Goal: Task Accomplishment & Management: Complete application form

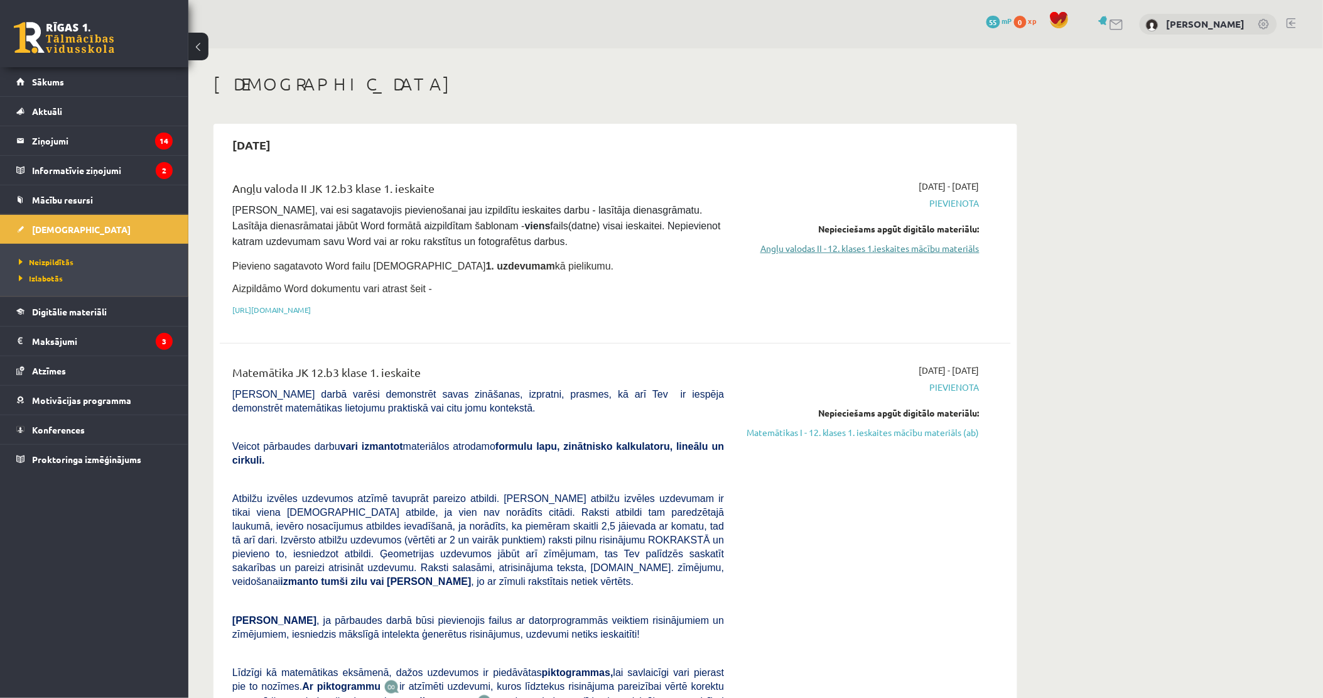
click at [818, 252] on link "Angļu valodas II - 12. klases 1.ieskaites mācību materiāls" at bounding box center [861, 248] width 237 height 13
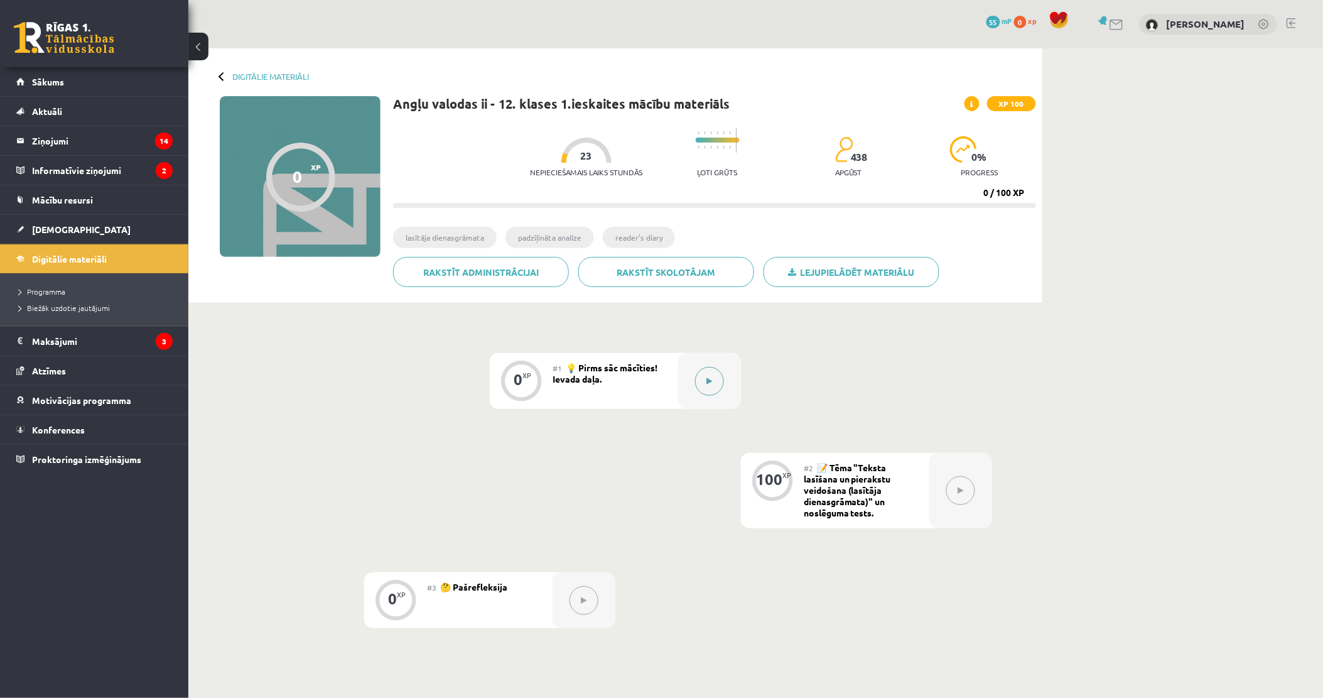
click at [701, 377] on button at bounding box center [709, 381] width 29 height 29
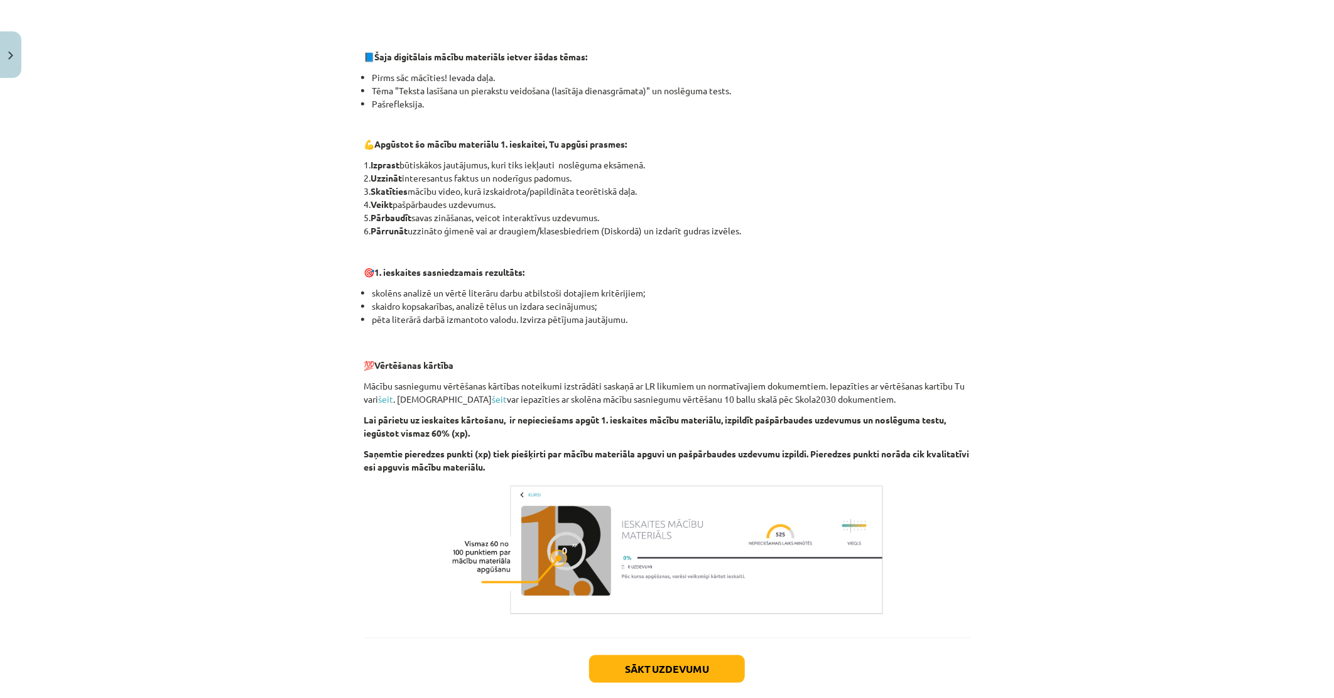
scroll to position [624, 0]
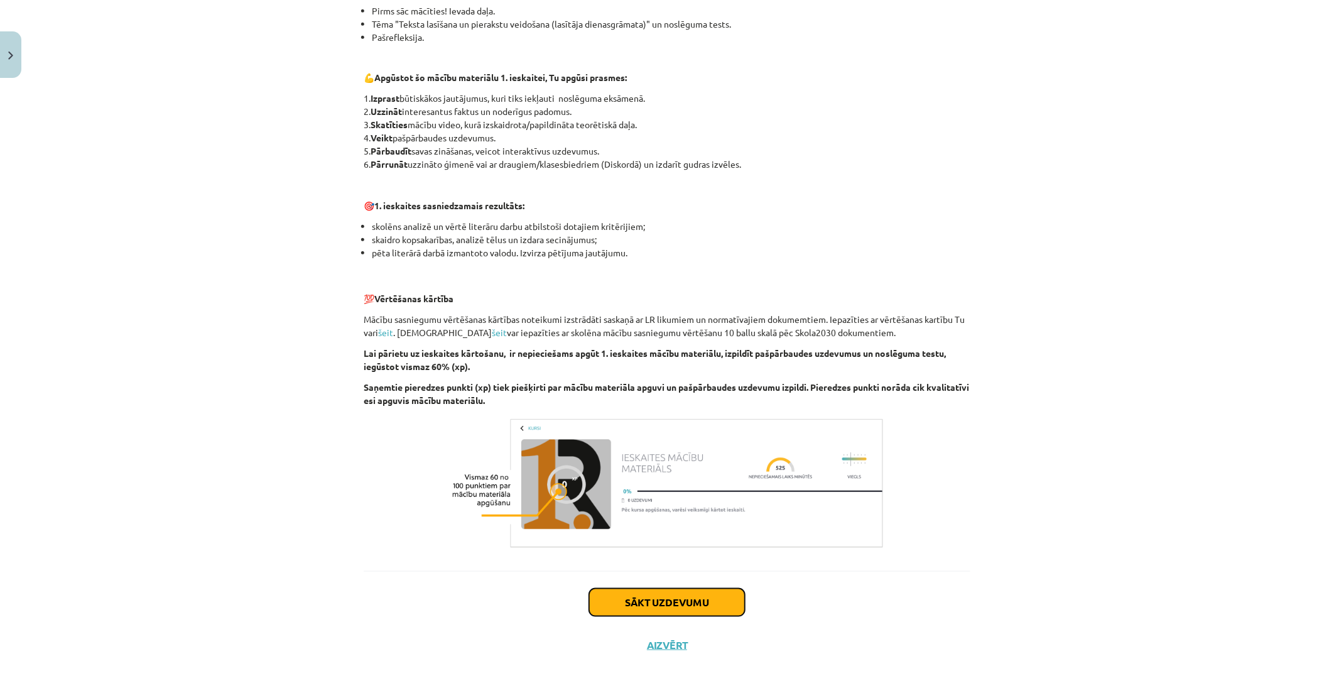
click at [662, 595] on button "Sākt uzdevumu" at bounding box center [667, 602] width 156 height 28
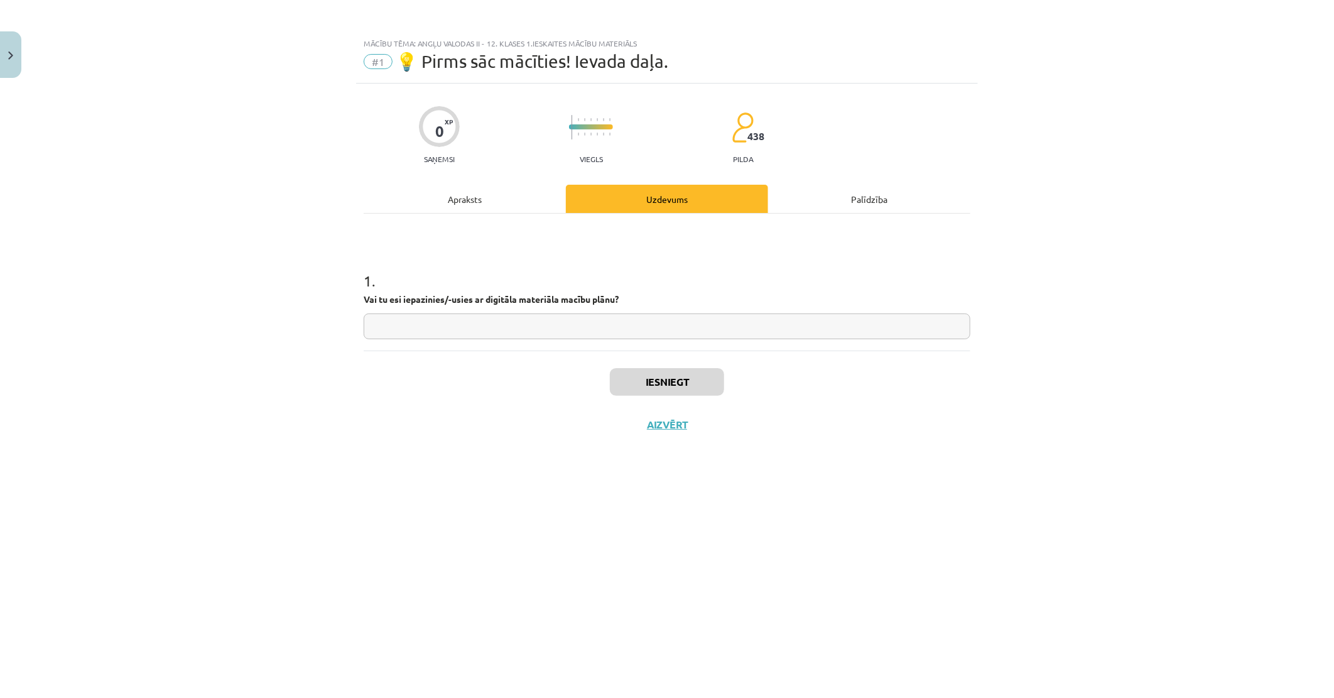
scroll to position [0, 0]
click at [492, 316] on input "text" at bounding box center [667, 326] width 607 height 26
type input "**"
click at [654, 384] on button "Iesniegt" at bounding box center [667, 382] width 114 height 28
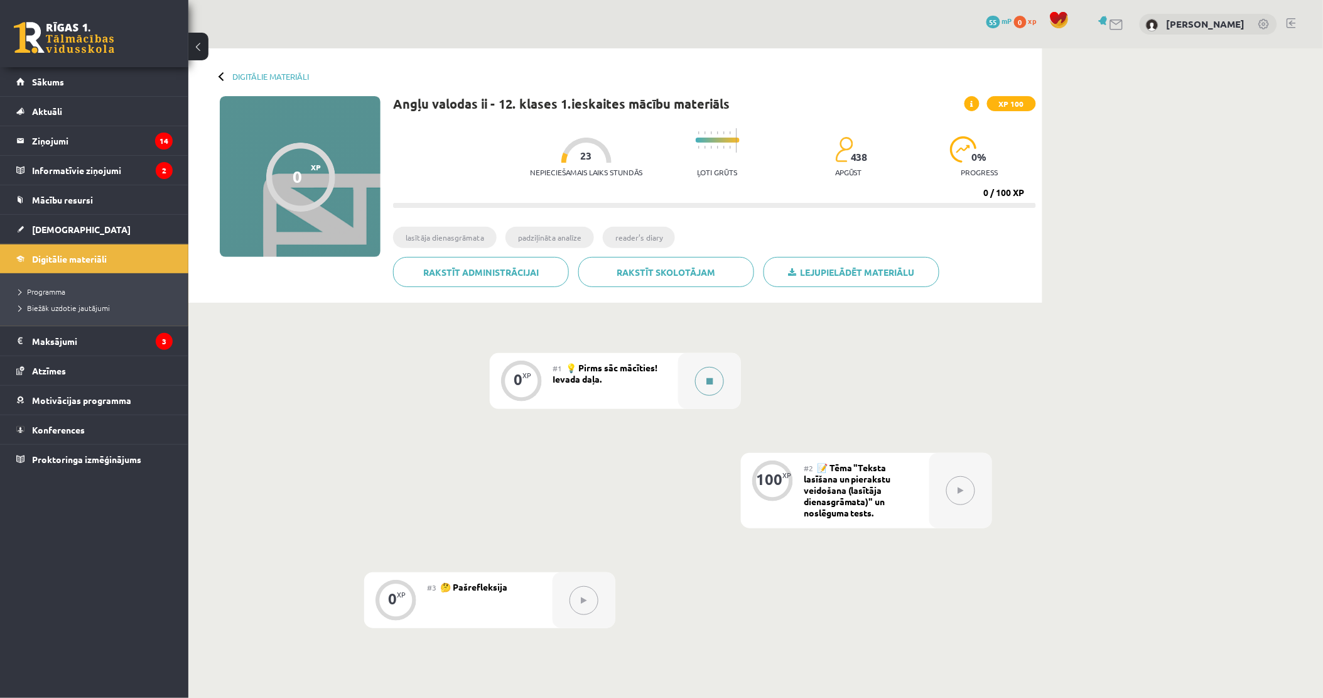
click at [705, 380] on button at bounding box center [709, 381] width 29 height 29
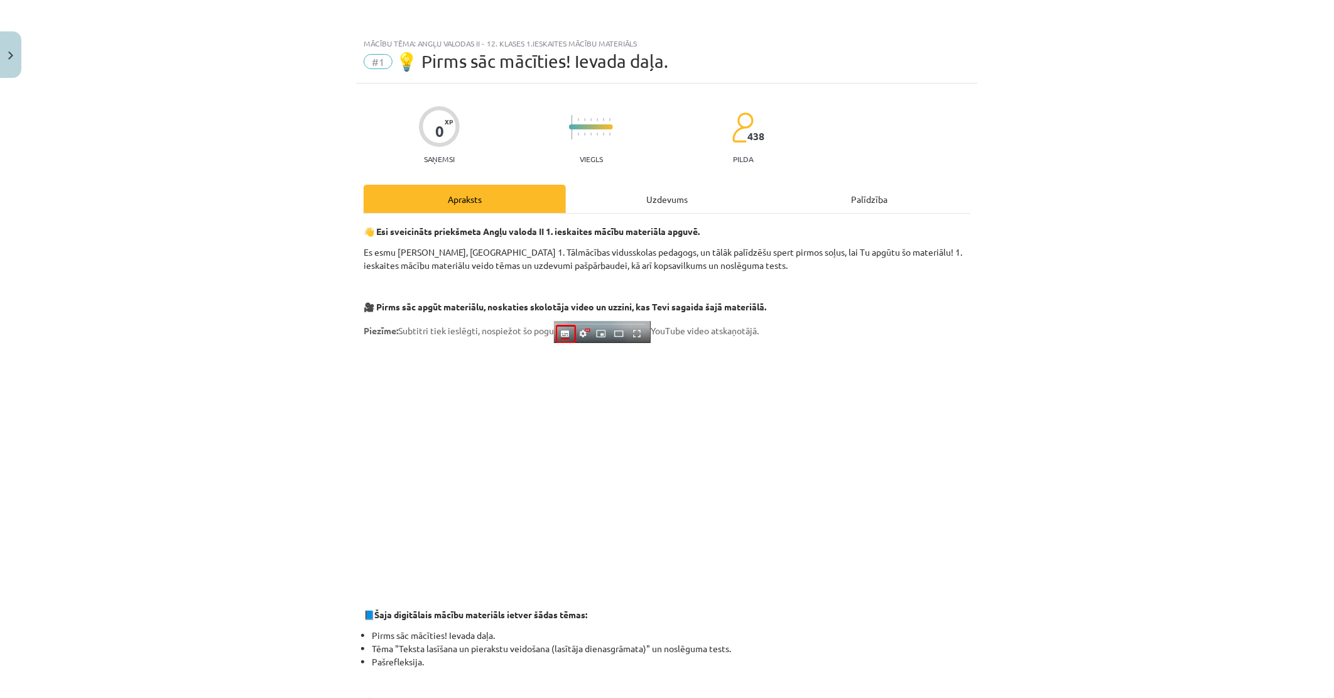
scroll to position [70, 0]
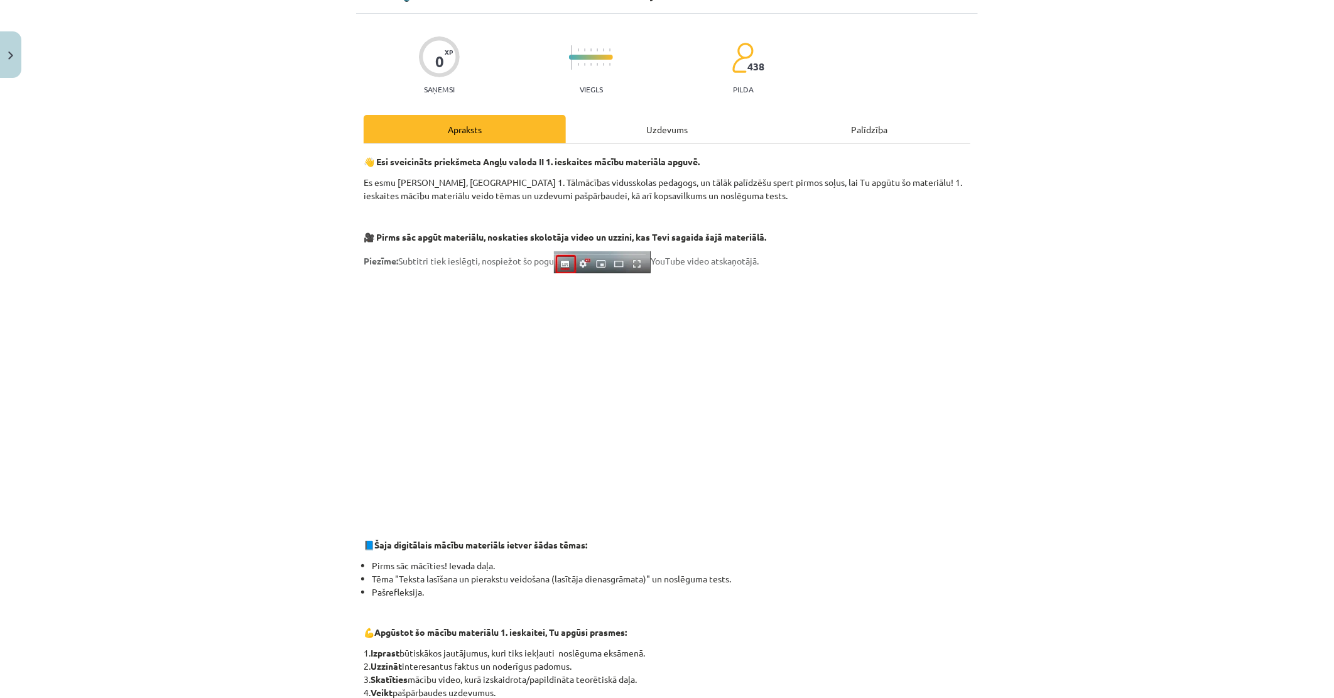
click at [332, 386] on div "Mācību tēma: Angļu valodas ii - 12. klases 1.ieskaites mācību materiāls #1 💡 Pi…" at bounding box center [667, 349] width 1334 height 698
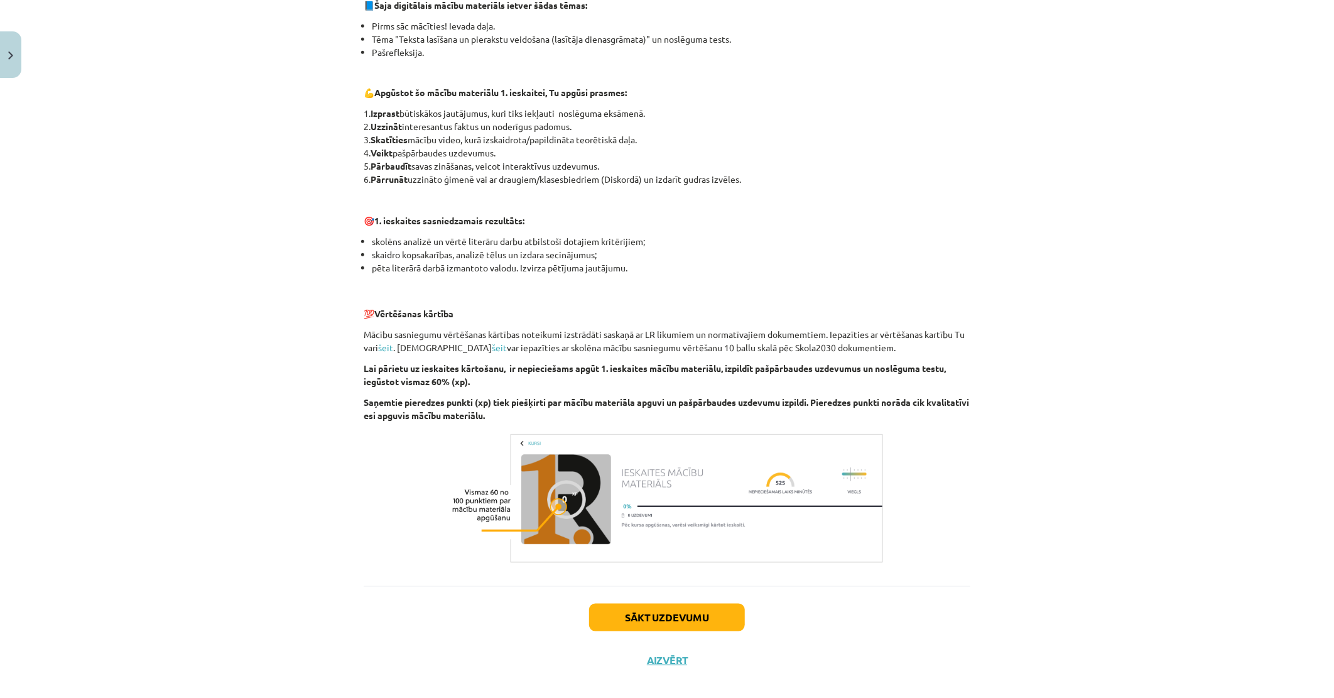
scroll to position [624, 0]
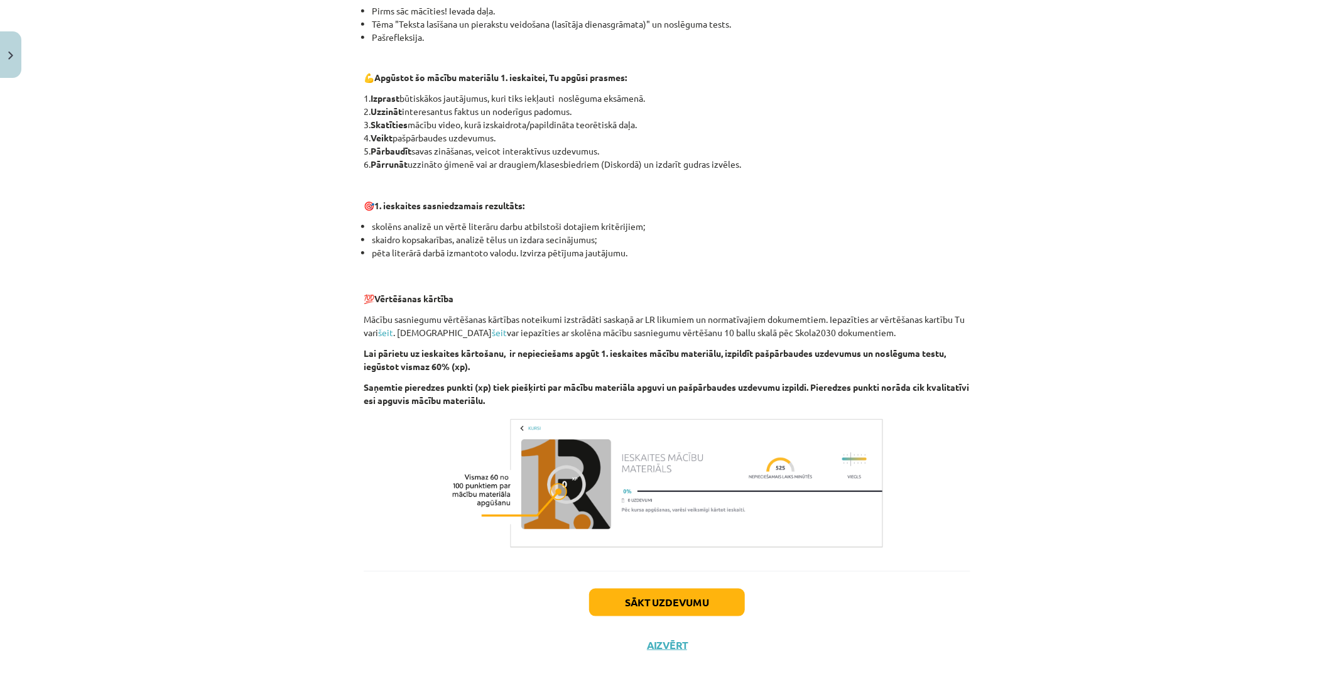
drag, startPoint x: 649, startPoint y: 578, endPoint x: 647, endPoint y: 589, distance: 10.7
click at [647, 588] on div "Sākt uzdevumu Aizvērt" at bounding box center [667, 615] width 607 height 88
click at [648, 589] on button "Sākt uzdevumu" at bounding box center [667, 602] width 156 height 28
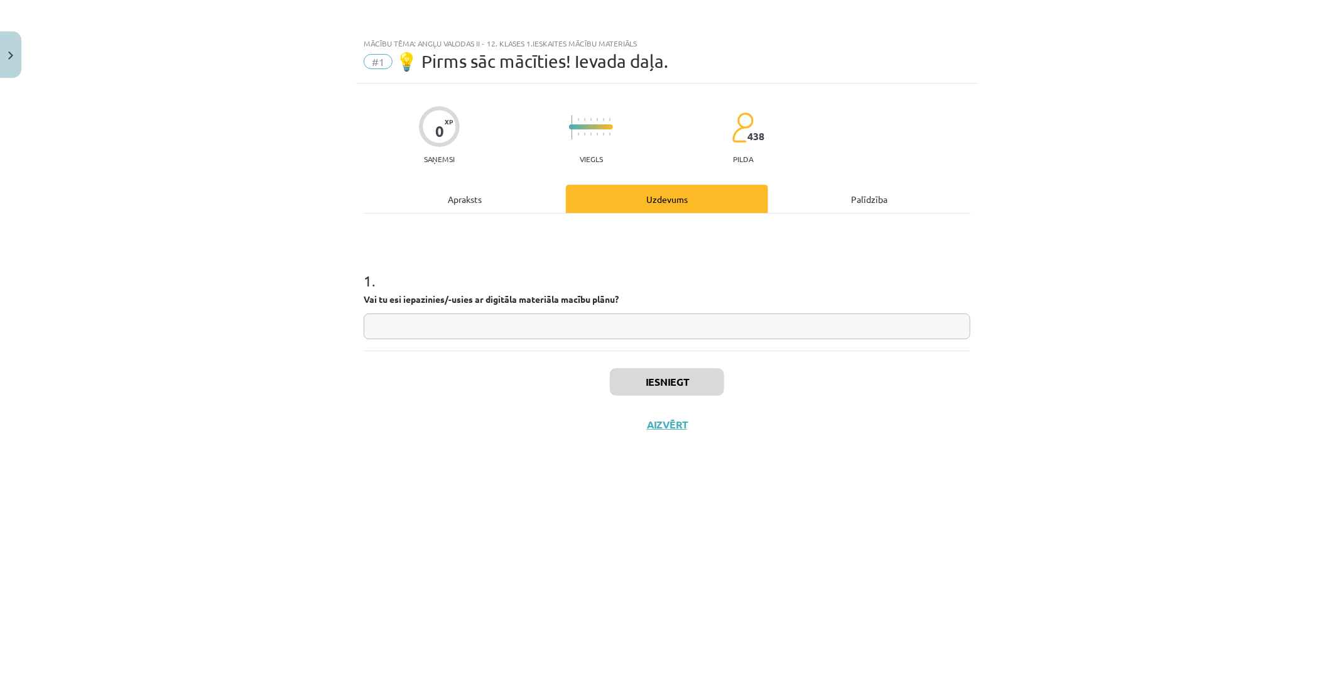
click at [486, 321] on input "text" at bounding box center [667, 326] width 607 height 26
type input "**"
click at [650, 379] on button "Iesniegt" at bounding box center [667, 382] width 114 height 28
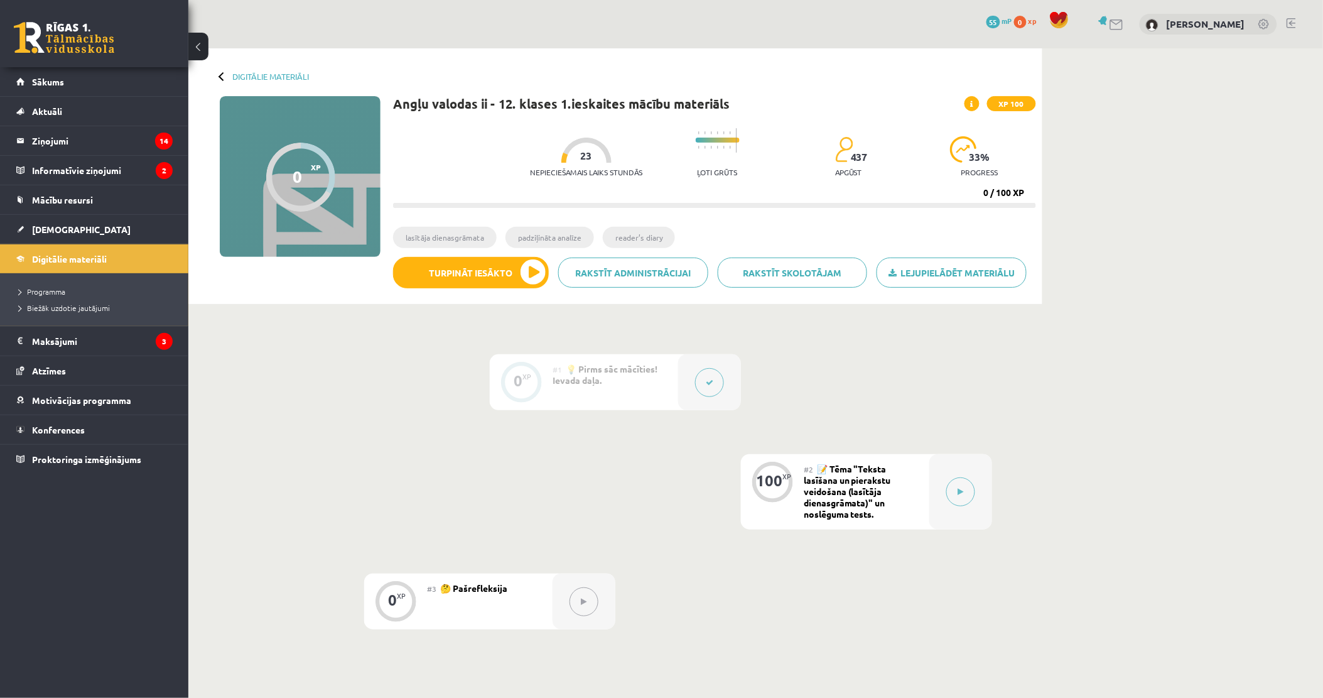
click at [706, 385] on icon at bounding box center [710, 383] width 8 height 8
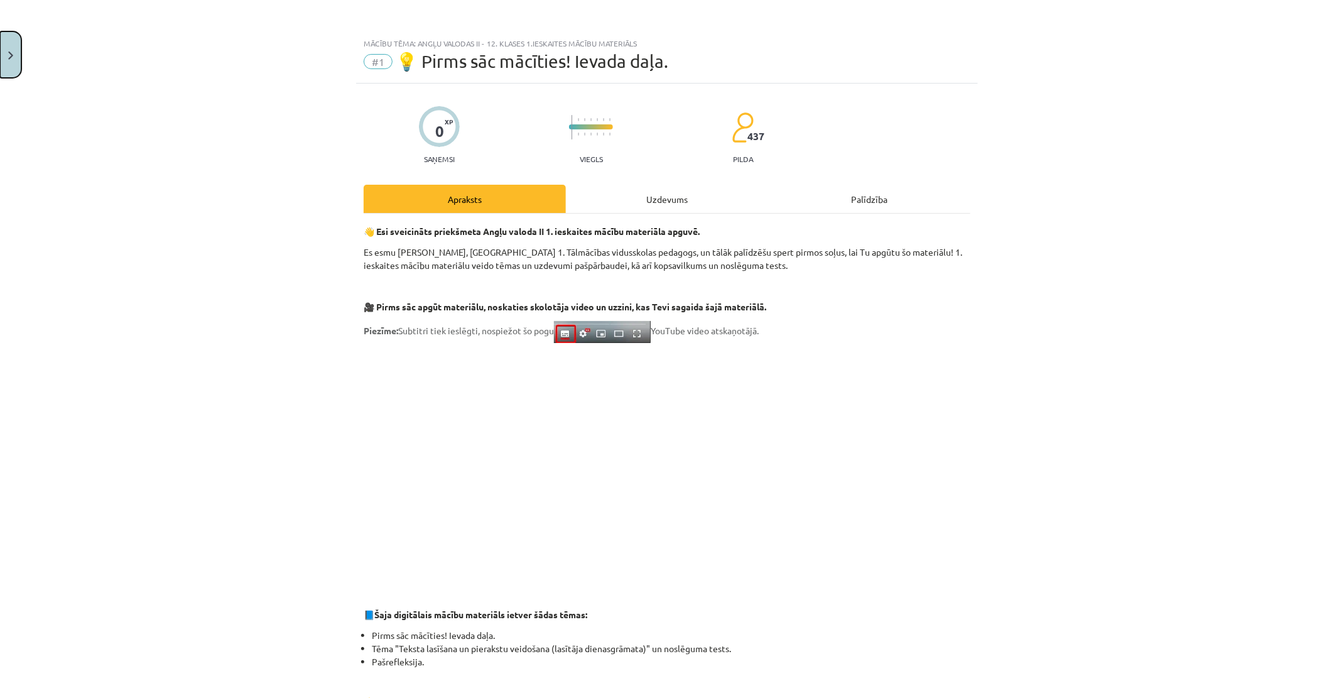
click at [2, 51] on button "Close" at bounding box center [10, 54] width 21 height 46
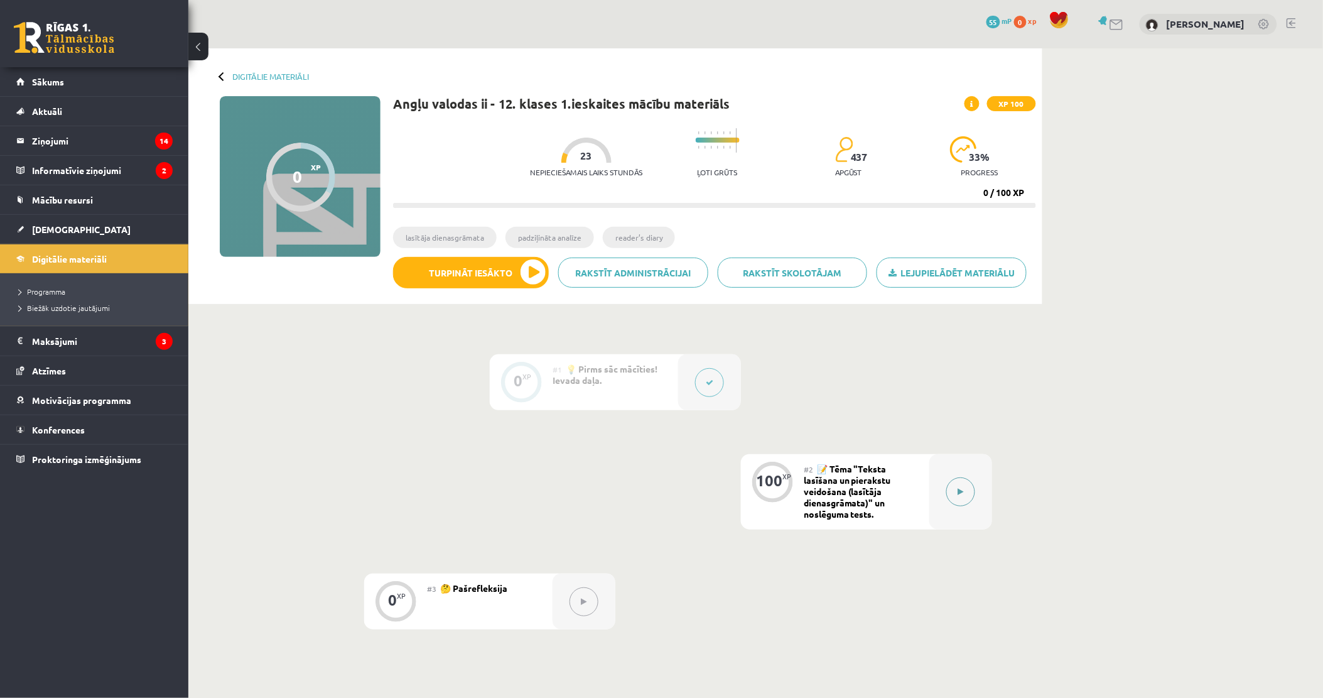
click at [958, 490] on icon at bounding box center [961, 492] width 6 height 8
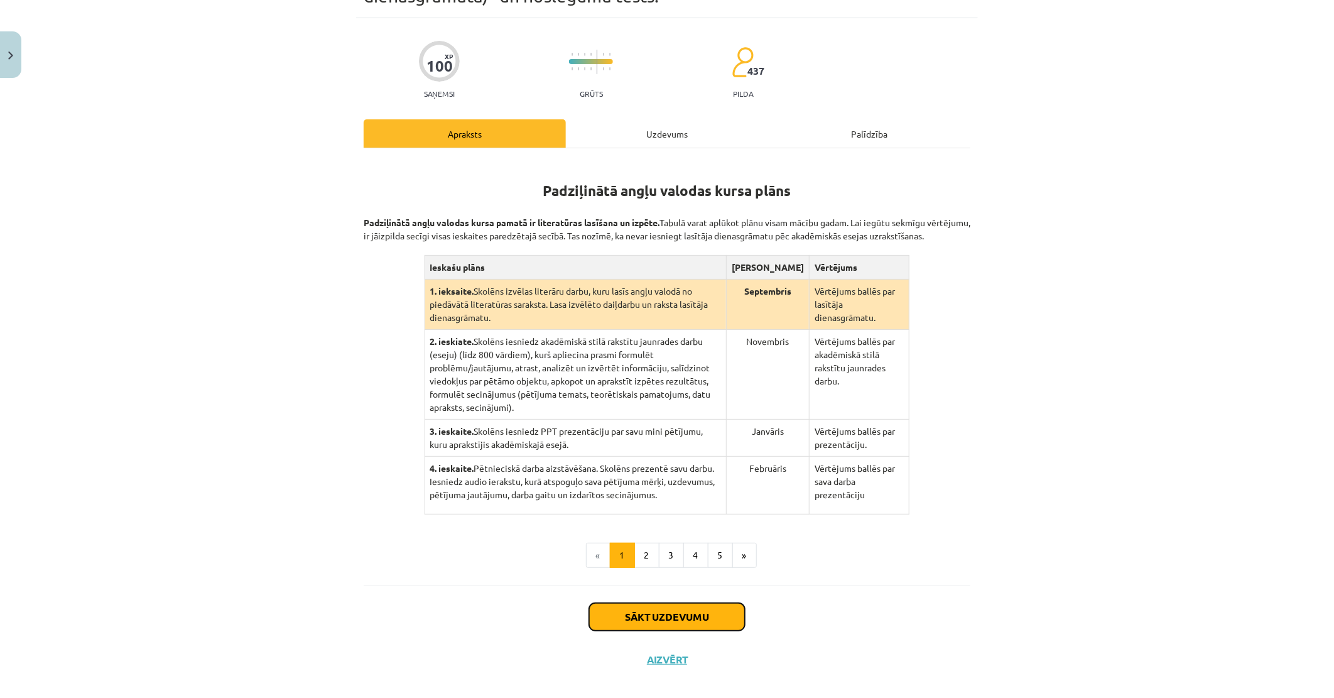
click at [649, 603] on button "Sākt uzdevumu" at bounding box center [667, 617] width 156 height 28
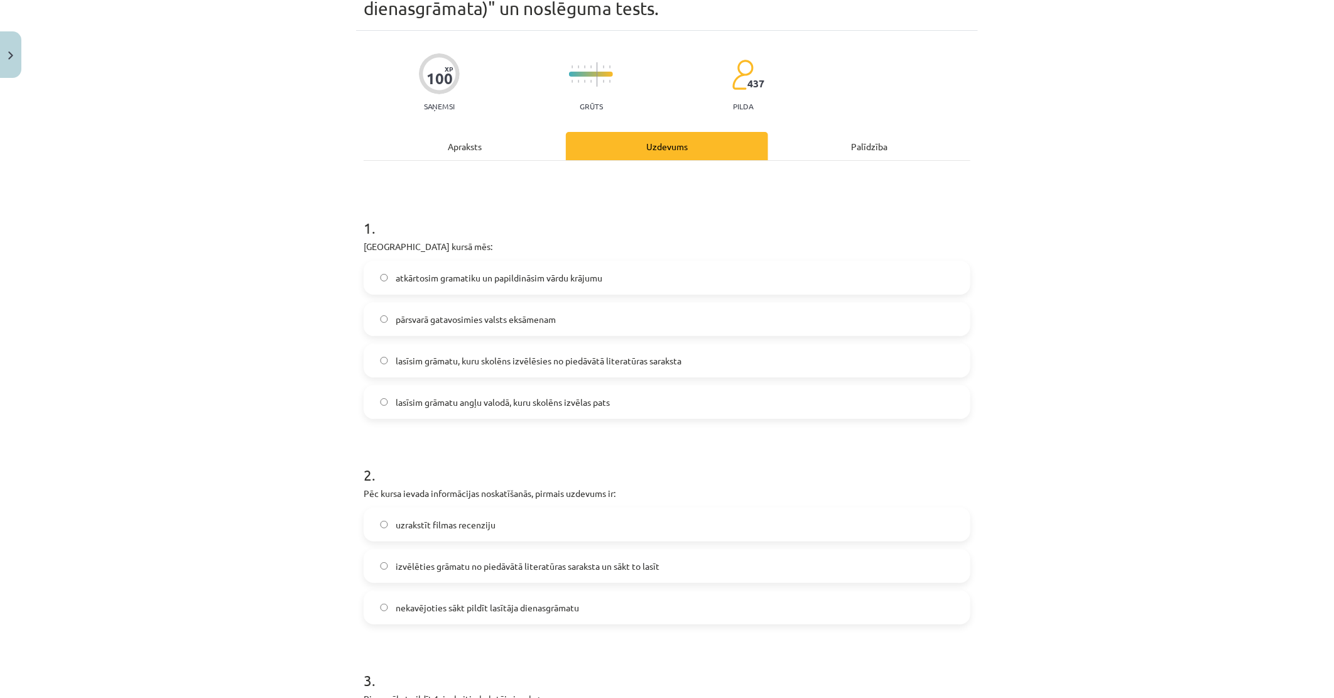
scroll to position [171, 0]
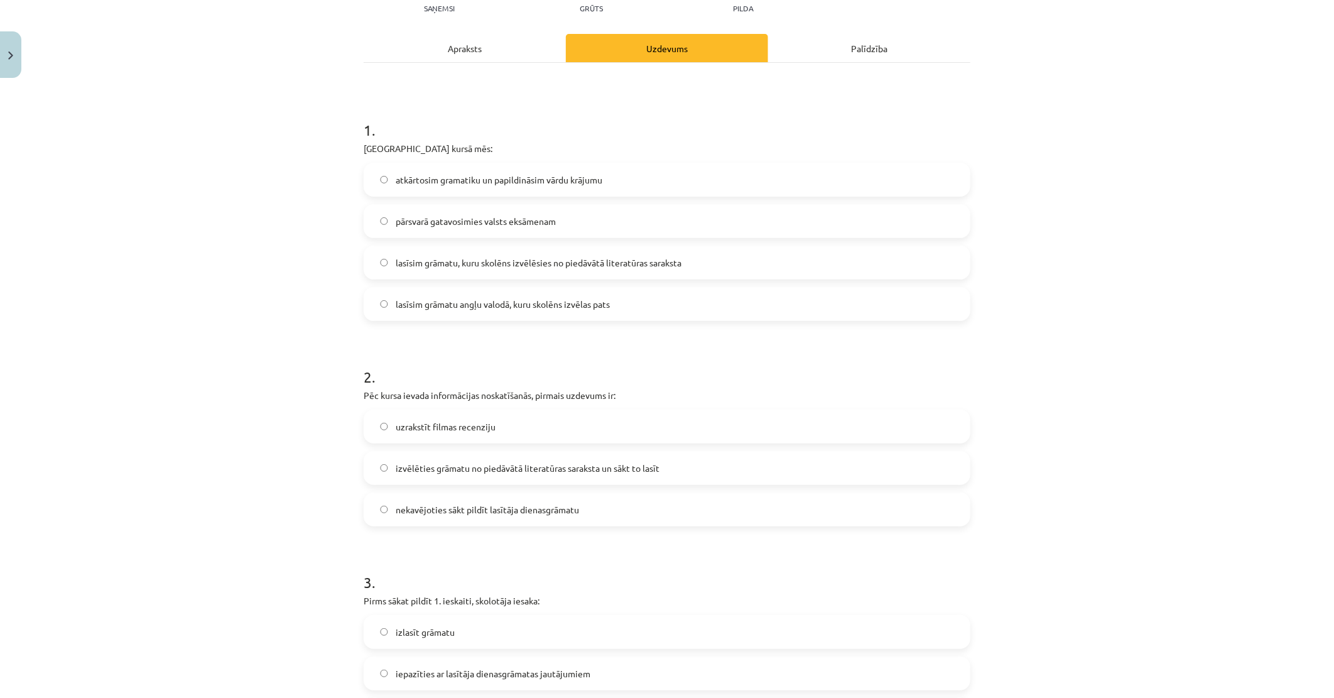
click at [510, 470] on span "izvēlēties grāmatu no piedāvātā literatūras saraksta un sākt to lasīt" at bounding box center [528, 467] width 264 height 13
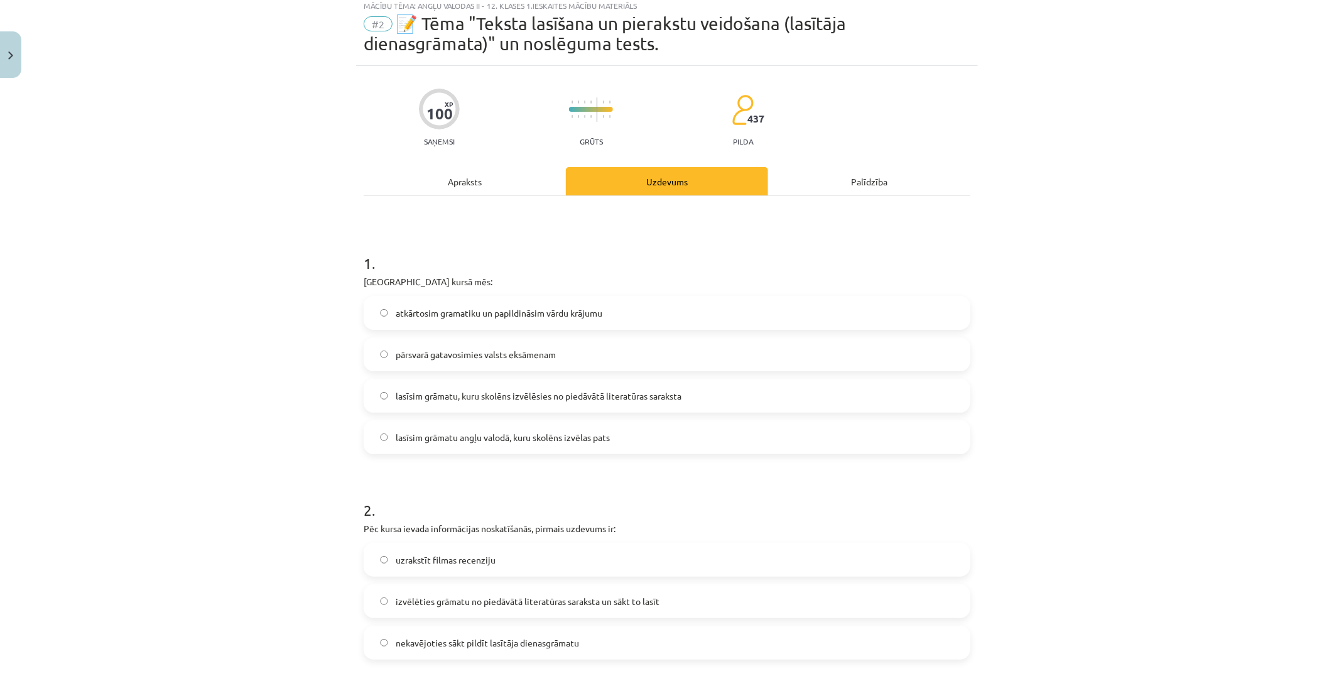
scroll to position [31, 0]
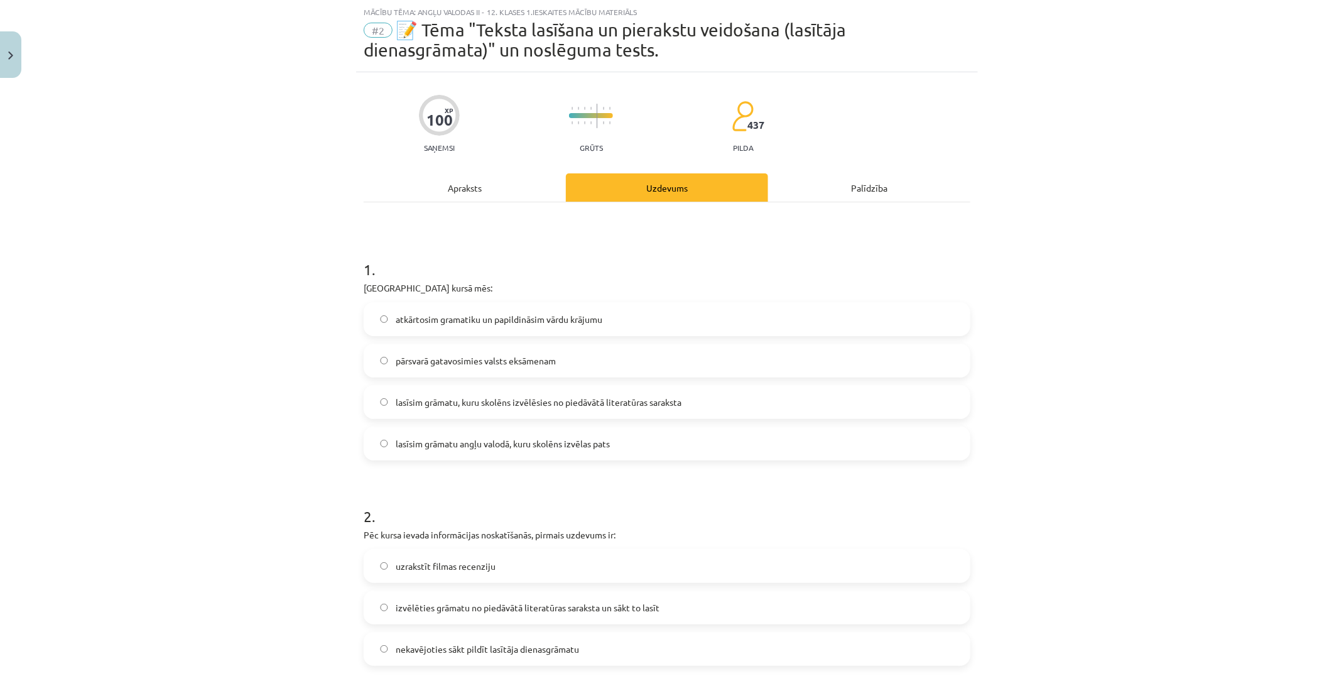
click at [486, 402] on span "lasīsim grāmatu, kuru skolēns izvēlēsies no piedāvātā literatūras saraksta" at bounding box center [539, 402] width 286 height 13
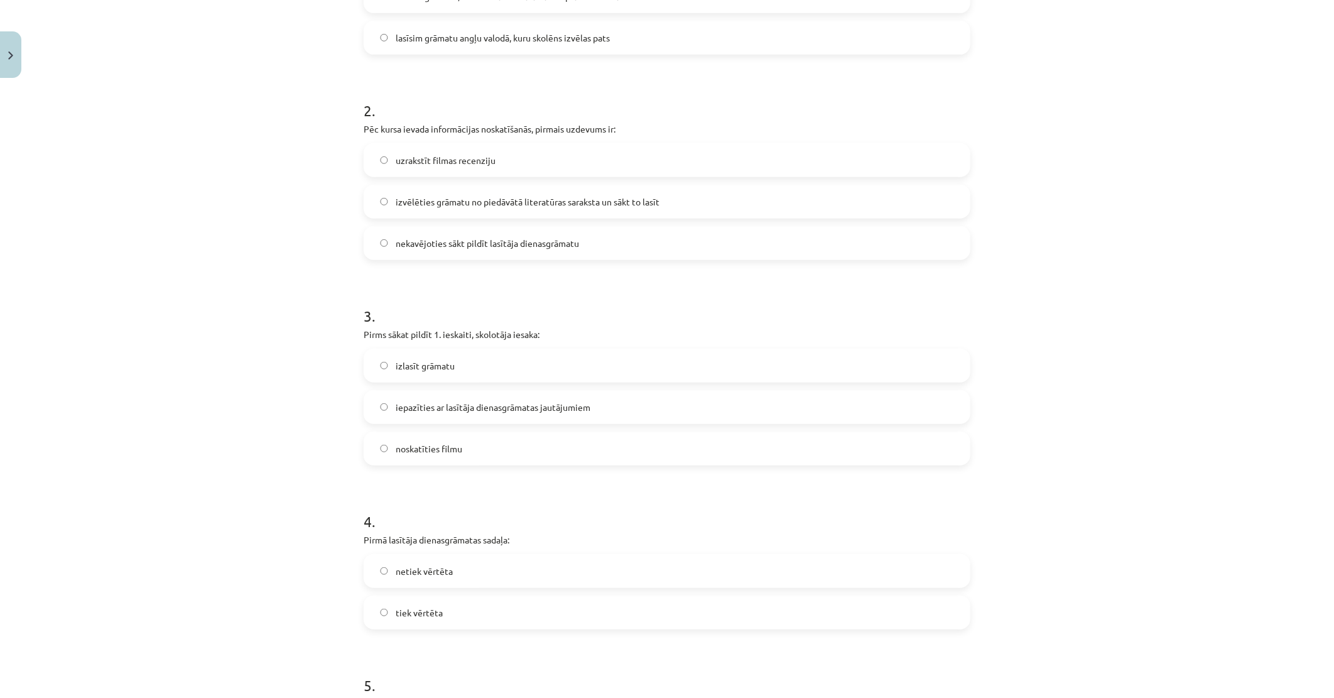
scroll to position [450, 0]
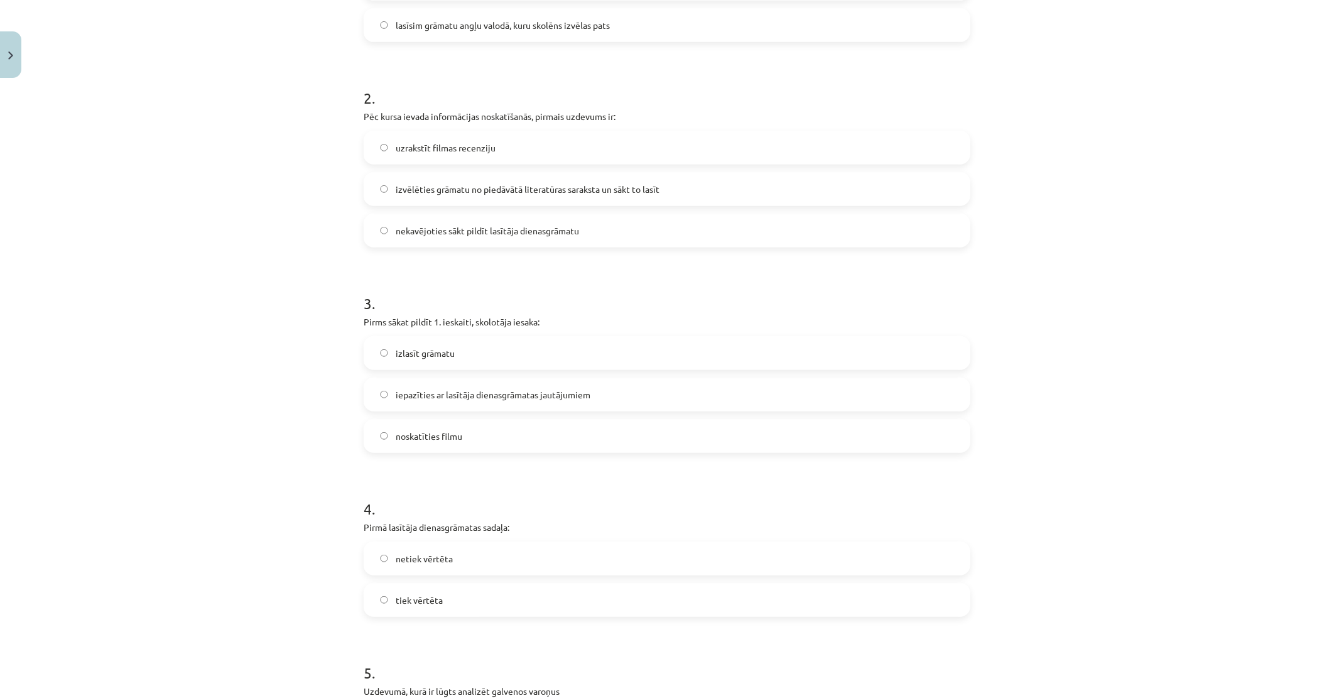
click at [462, 353] on label "izlasīt grāmatu" at bounding box center [667, 352] width 604 height 31
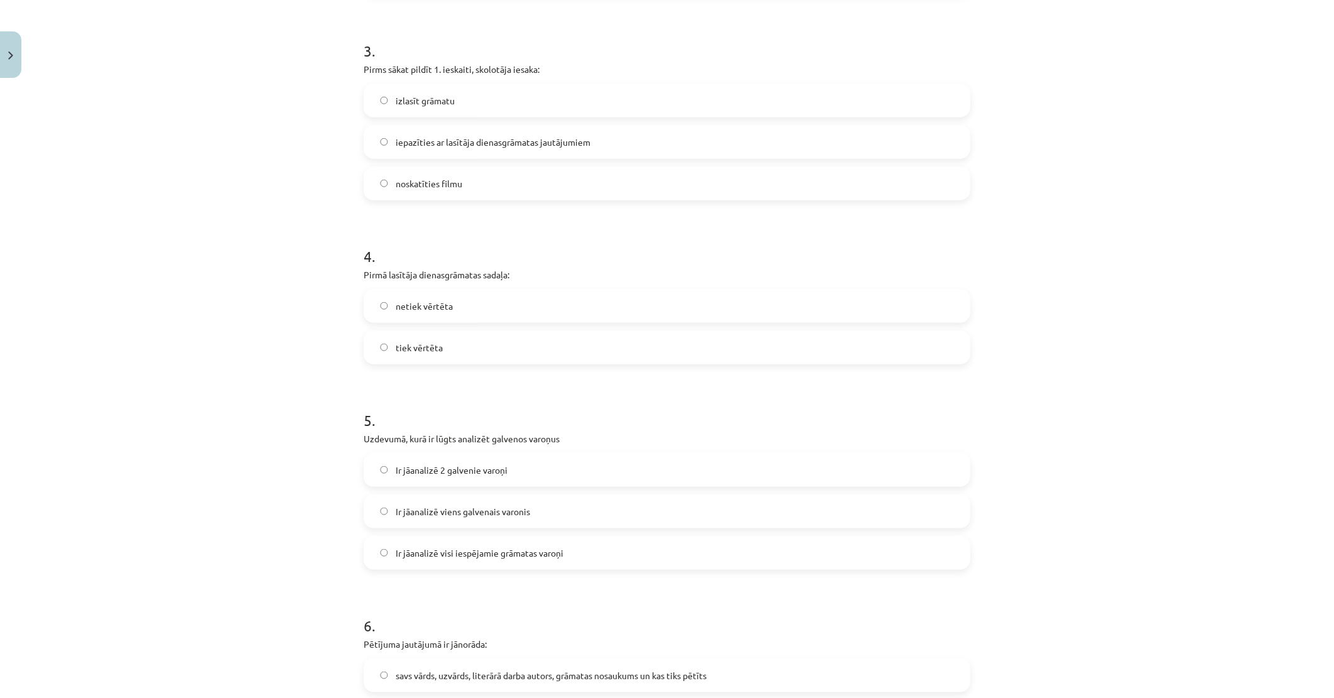
scroll to position [729, 0]
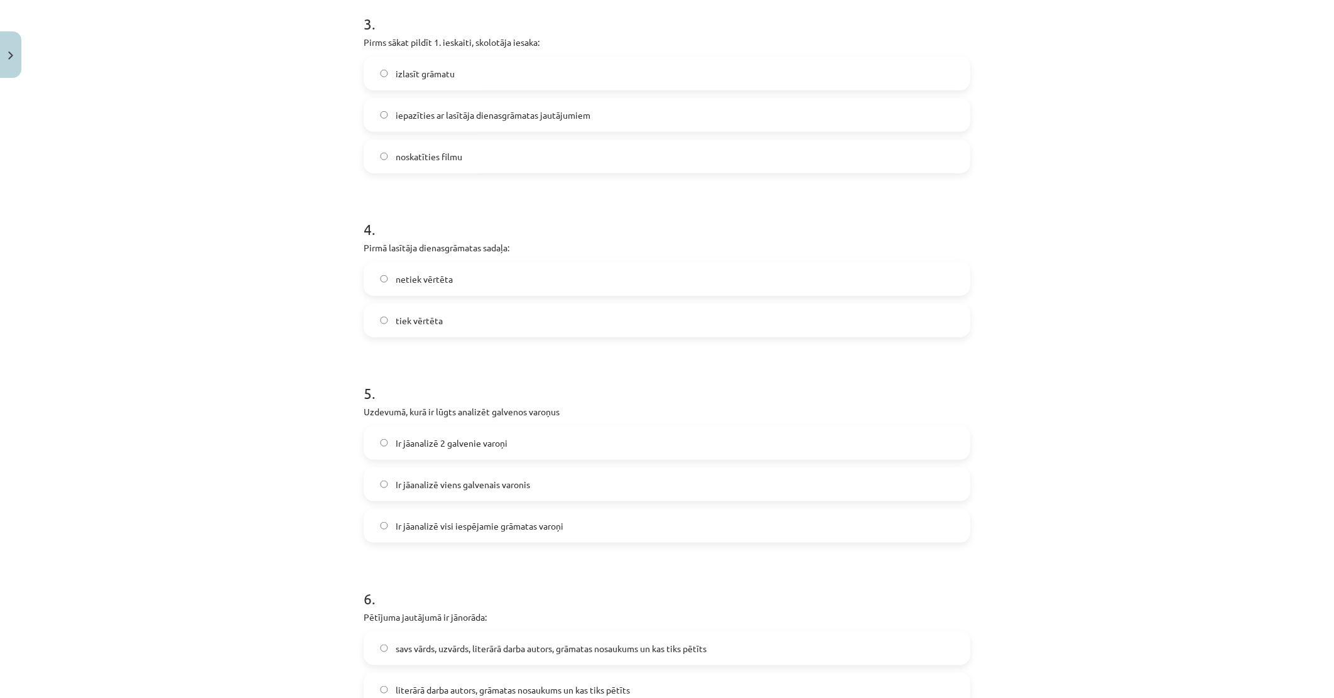
click at [447, 281] on label "netiek vērtēta" at bounding box center [667, 278] width 604 height 31
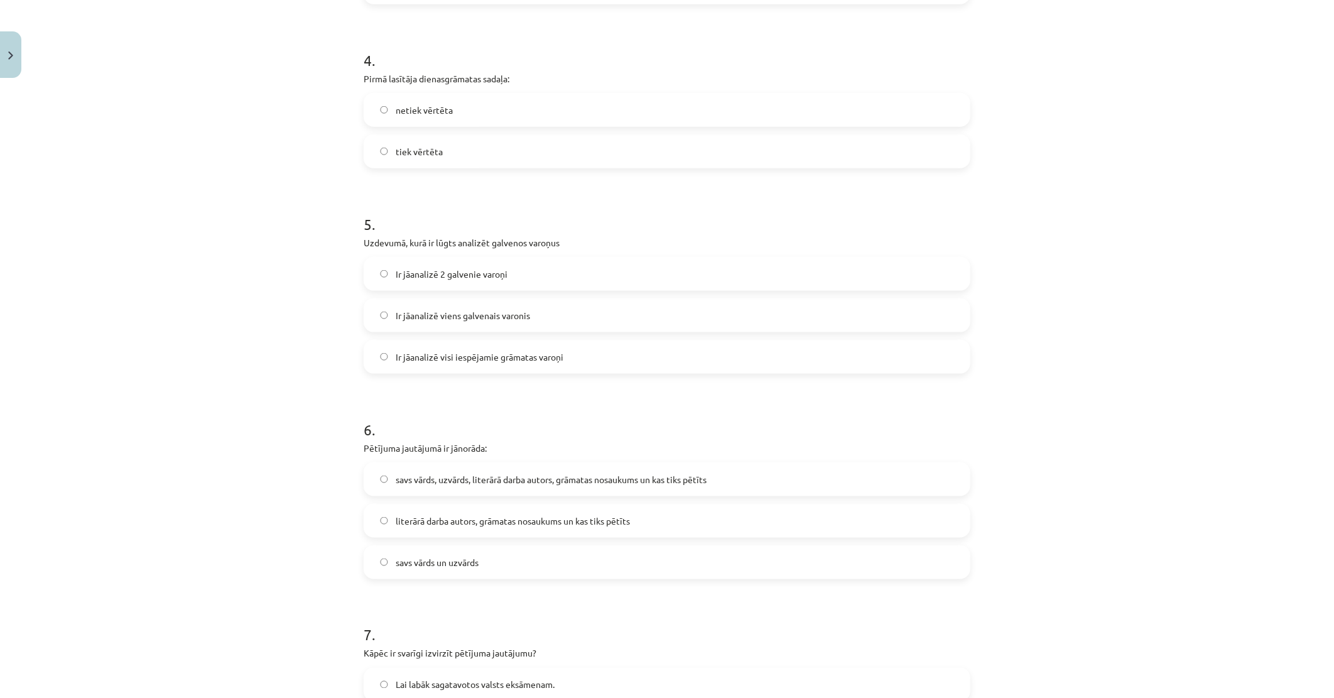
scroll to position [938, 0]
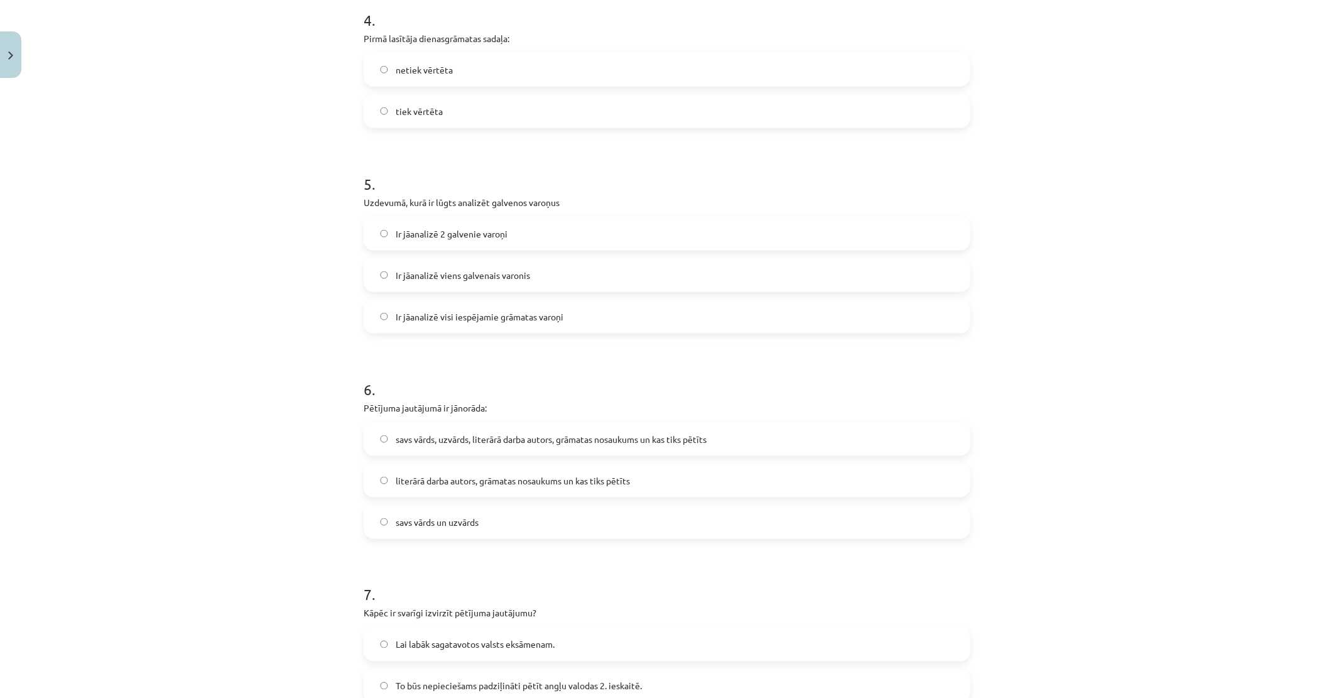
click at [470, 269] on span "Ir jāanalizē viens galvenais varonis" at bounding box center [463, 275] width 134 height 13
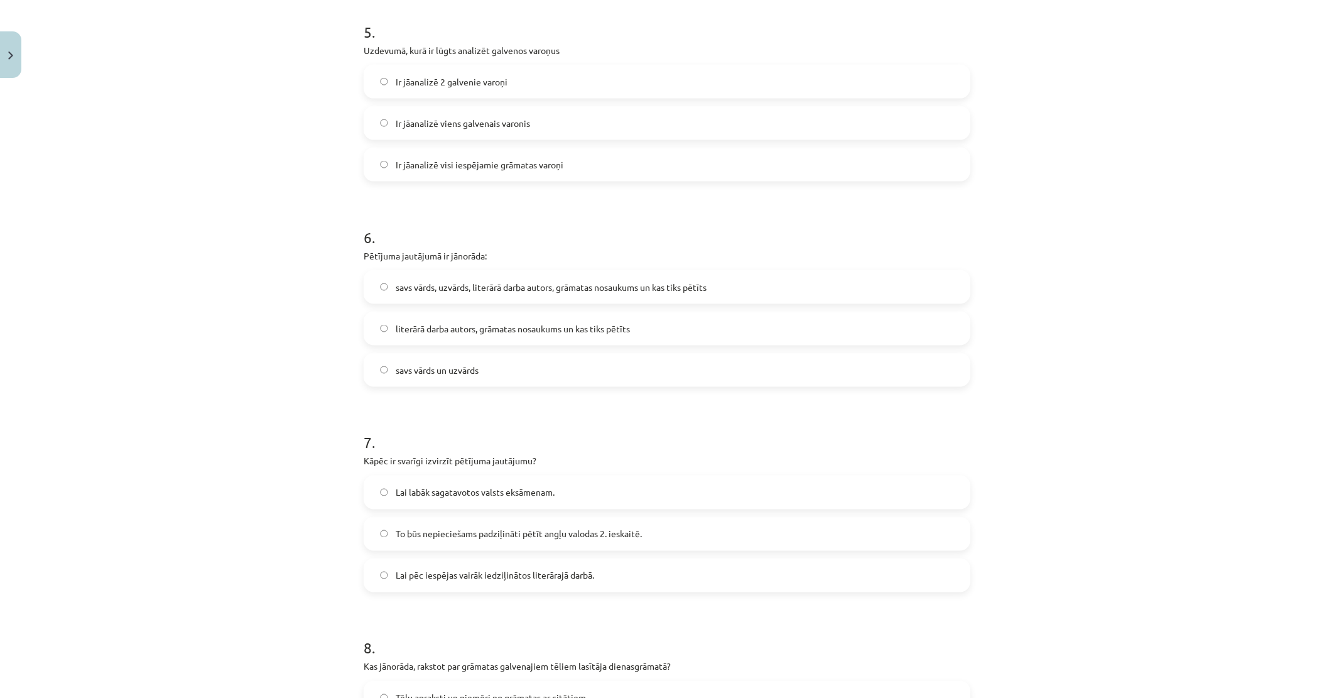
scroll to position [1077, 0]
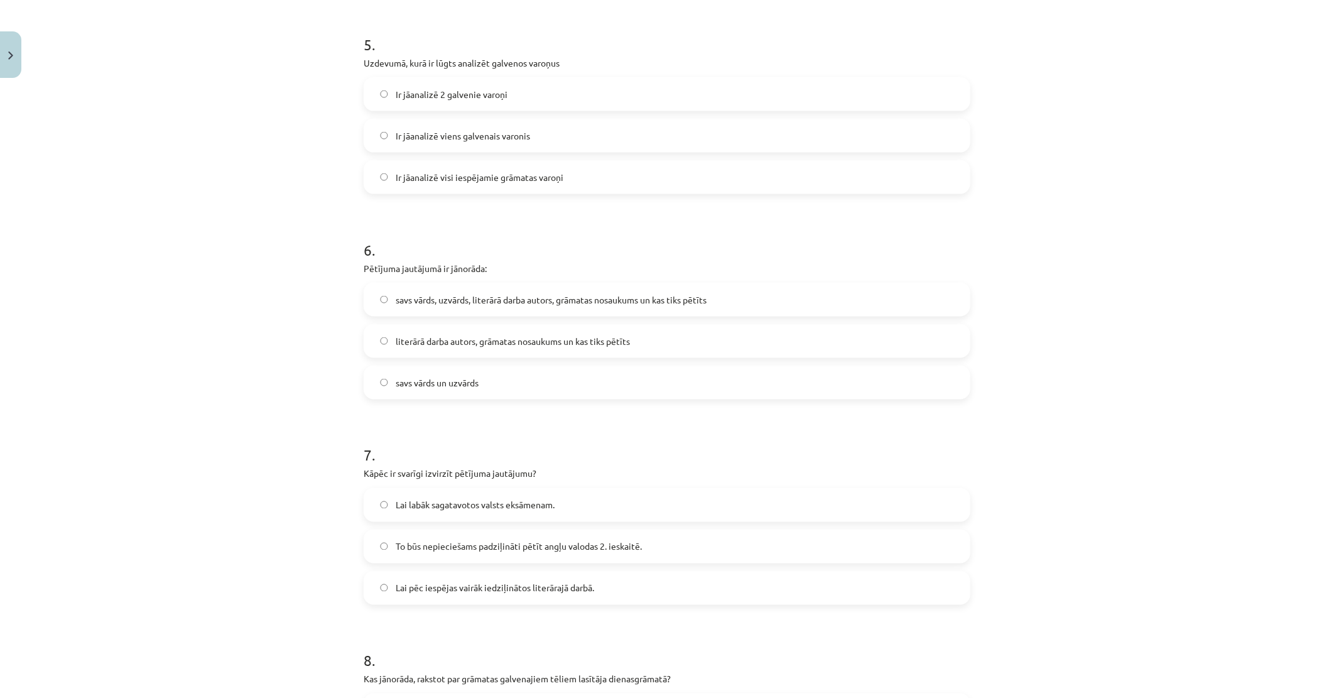
click at [491, 296] on span "savs vārds, uzvārds, literārā darba autors, grāmatas nosaukums un kas tiks pētī…" at bounding box center [551, 299] width 311 height 13
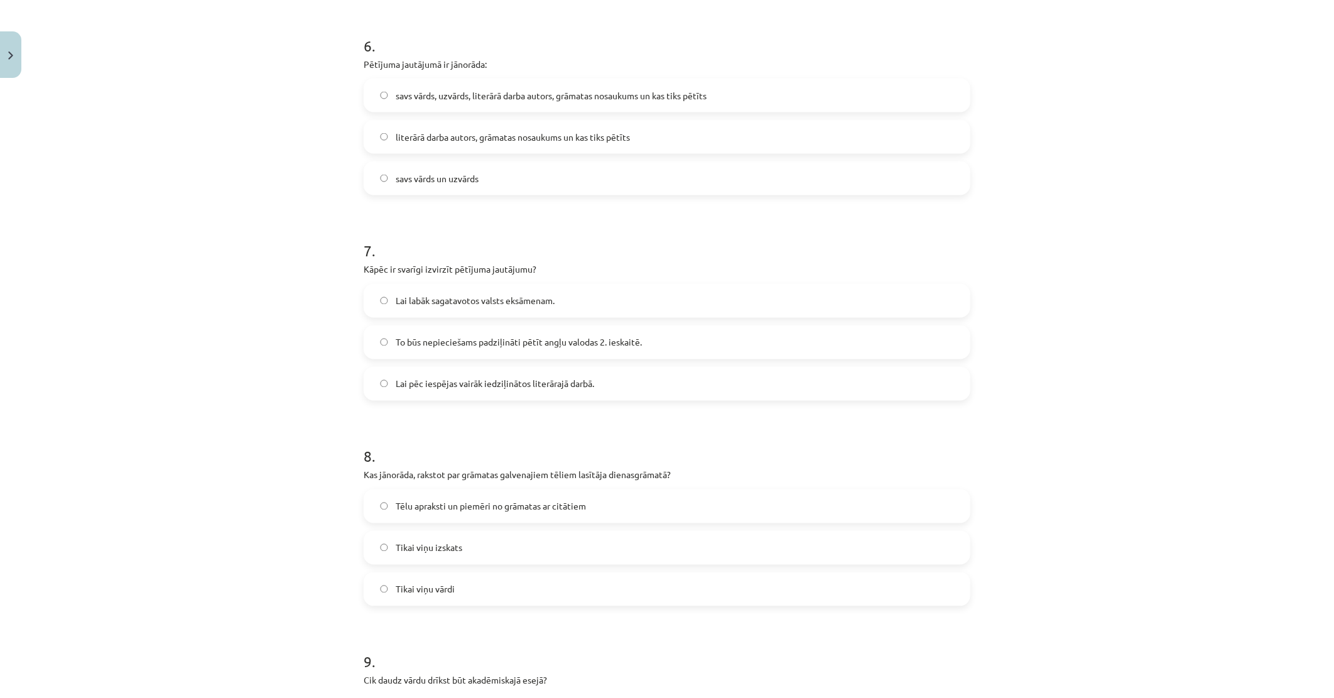
scroll to position [1287, 0]
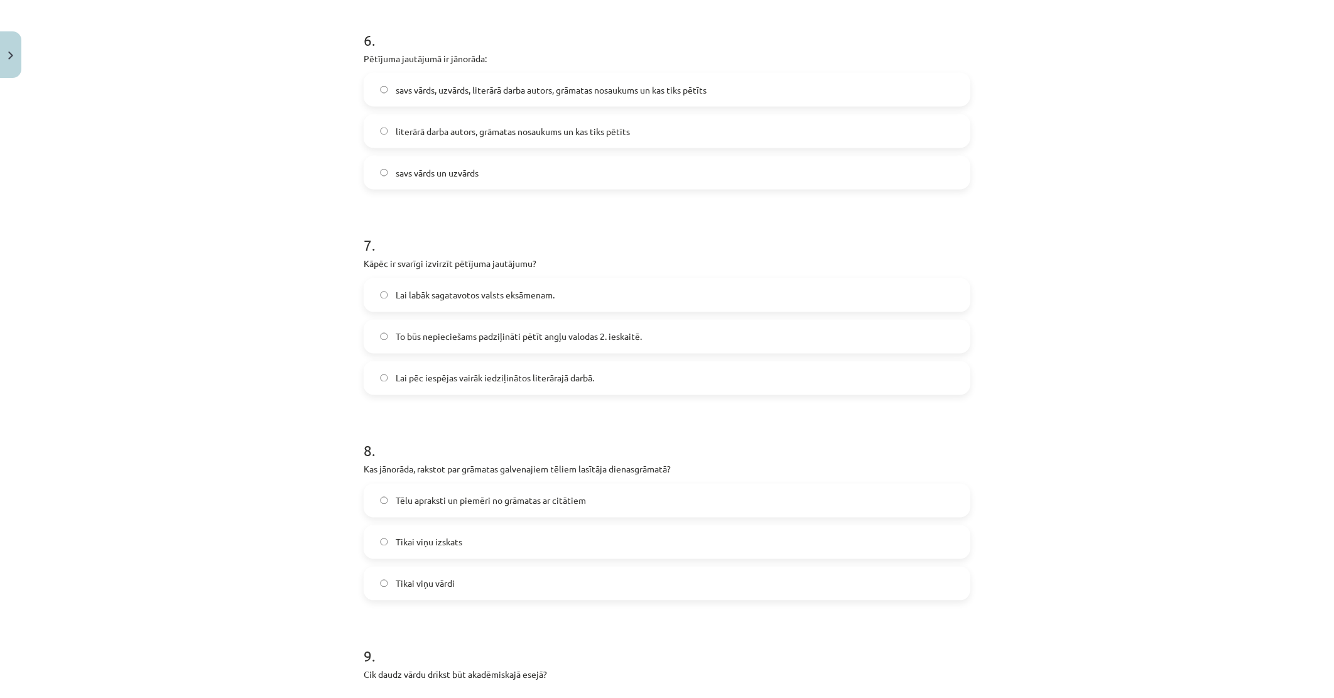
click at [545, 343] on label "To būs nepieciešams padziļināti pētīt angļu valodas 2. ieskaitē." at bounding box center [667, 336] width 604 height 31
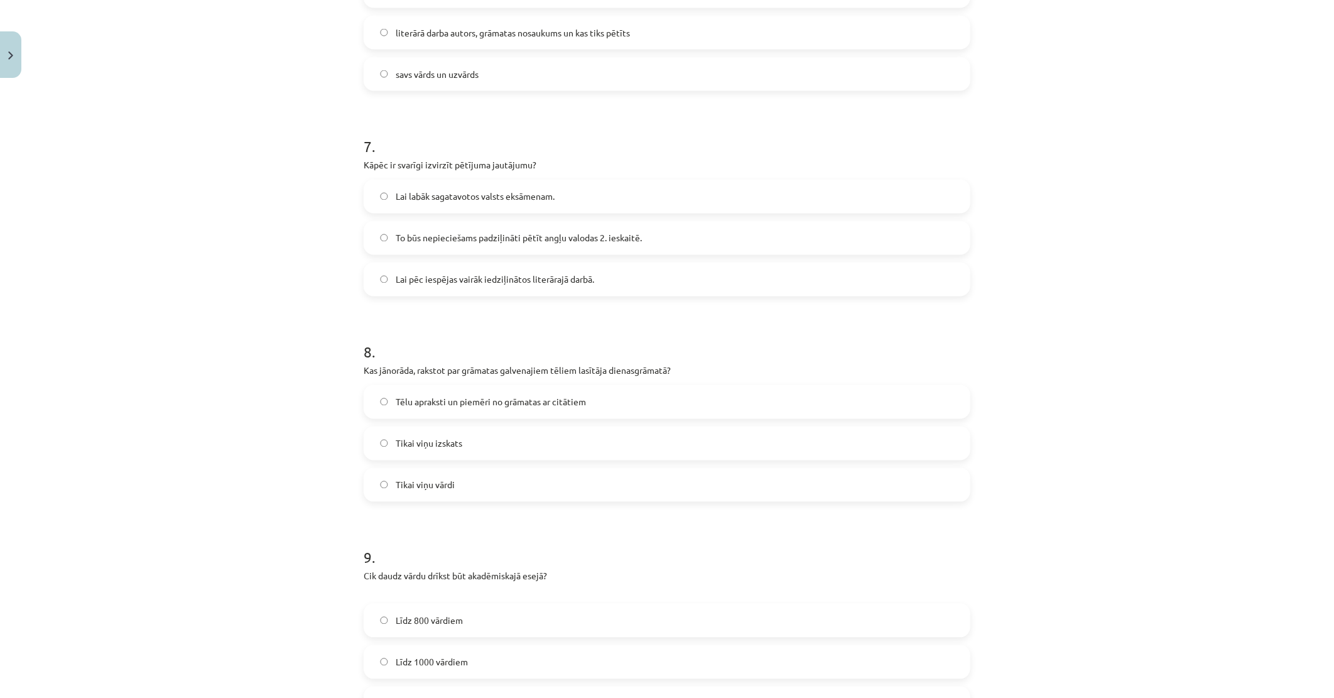
scroll to position [1496, 0]
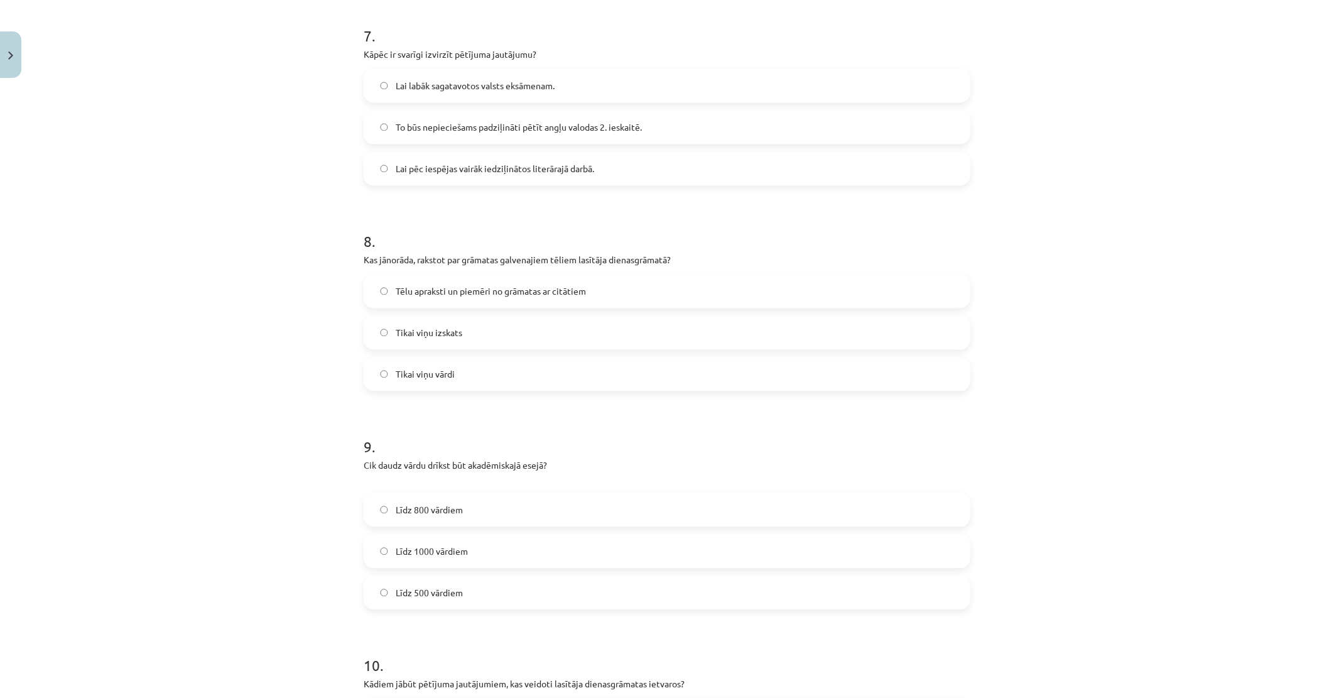
click at [475, 295] on span "Tēlu apraksti un piemēri no grāmatas ar citātiem" at bounding box center [491, 291] width 190 height 13
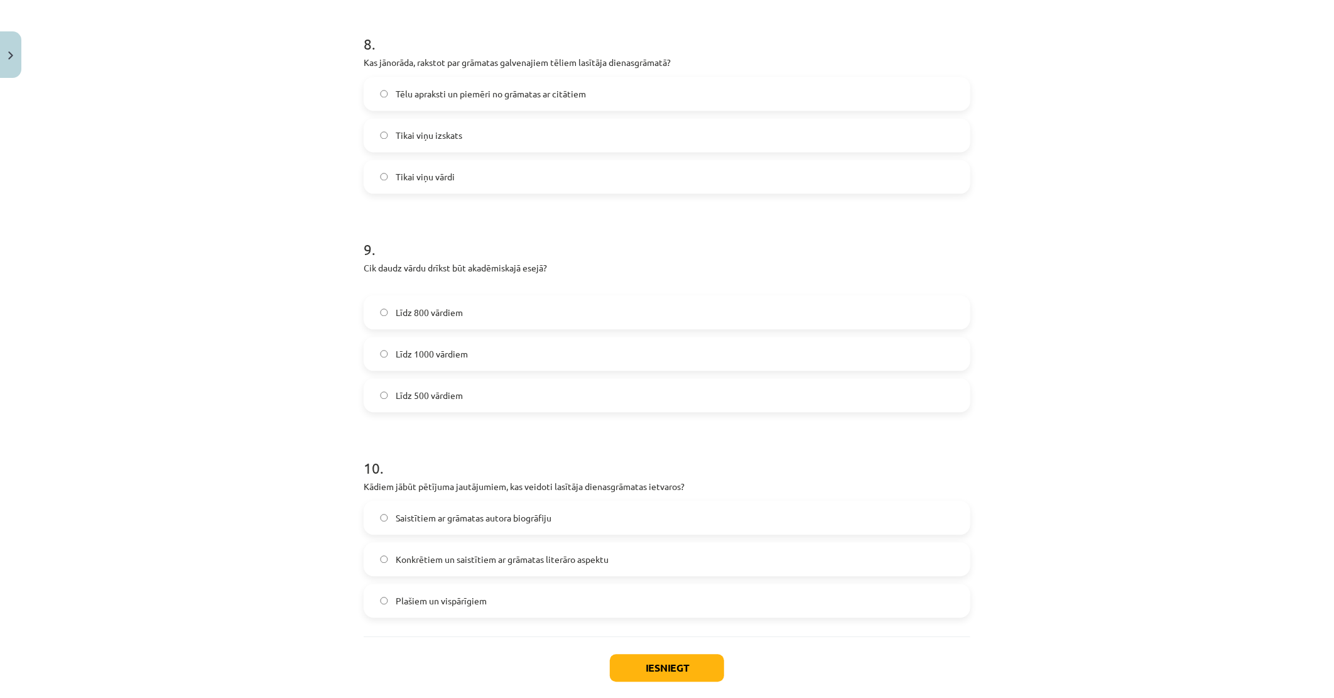
scroll to position [1705, 0]
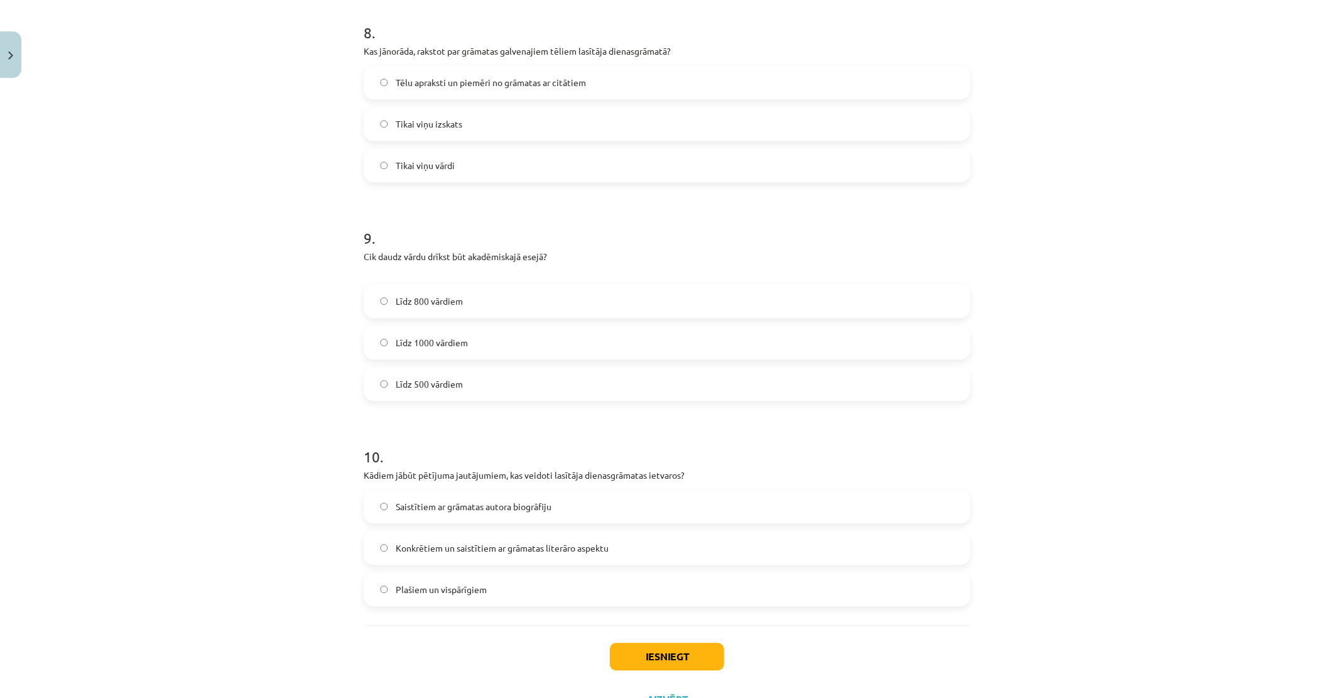
click at [454, 310] on label "Līdz 800 vārdiem" at bounding box center [667, 300] width 604 height 31
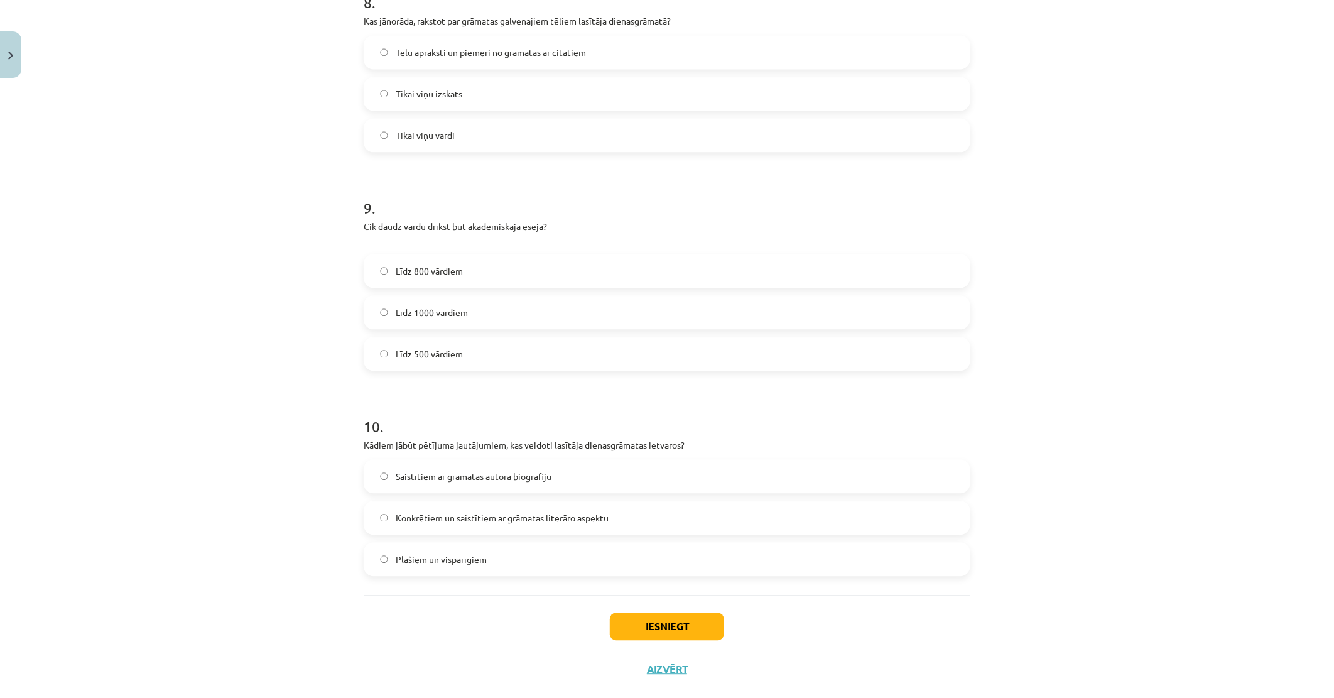
scroll to position [1759, 0]
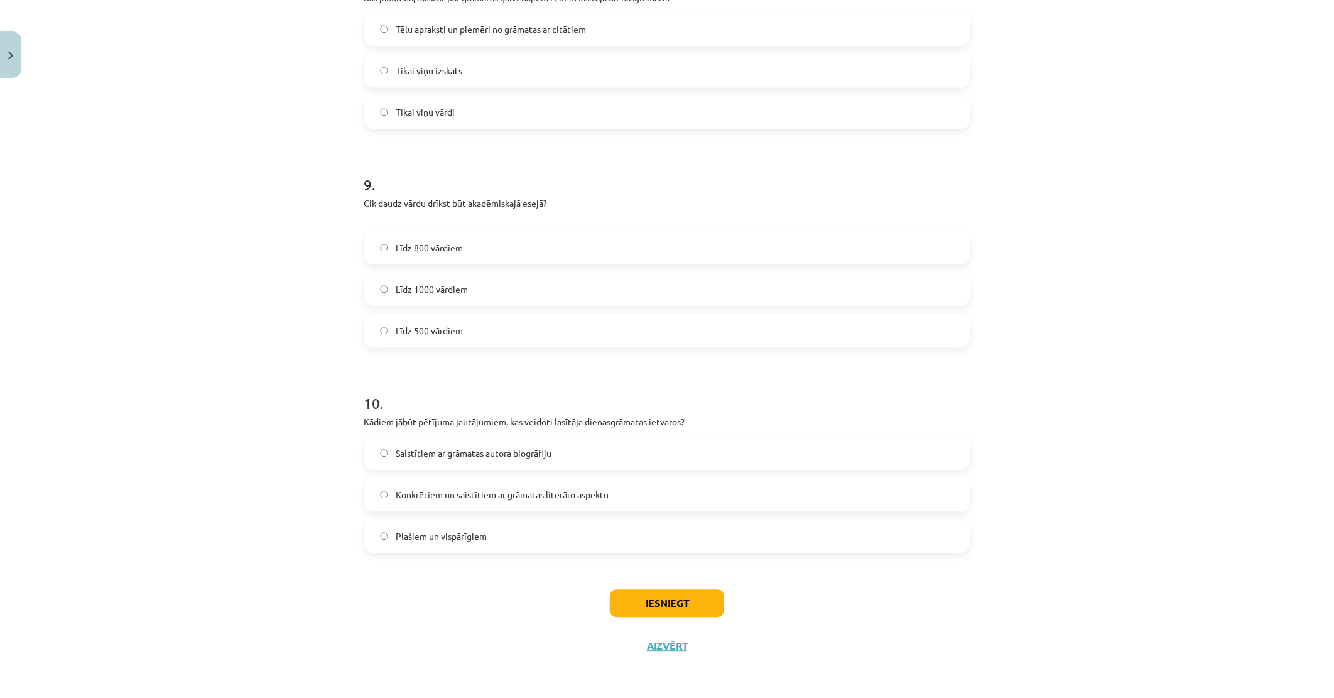
click at [475, 490] on span "Konkrētiem un saistītiem ar grāmatas literāro aspektu" at bounding box center [502, 494] width 213 height 13
click at [645, 601] on button "Iesniegt" at bounding box center [667, 603] width 114 height 28
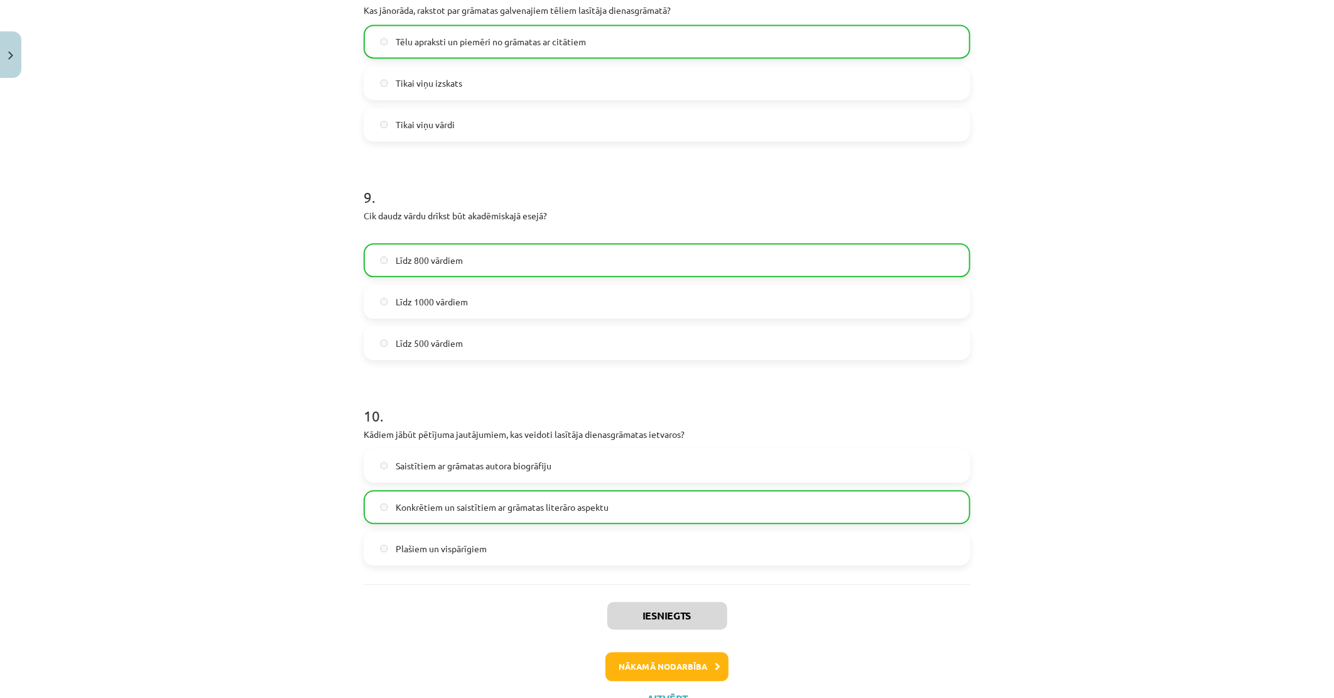
scroll to position [1799, 0]
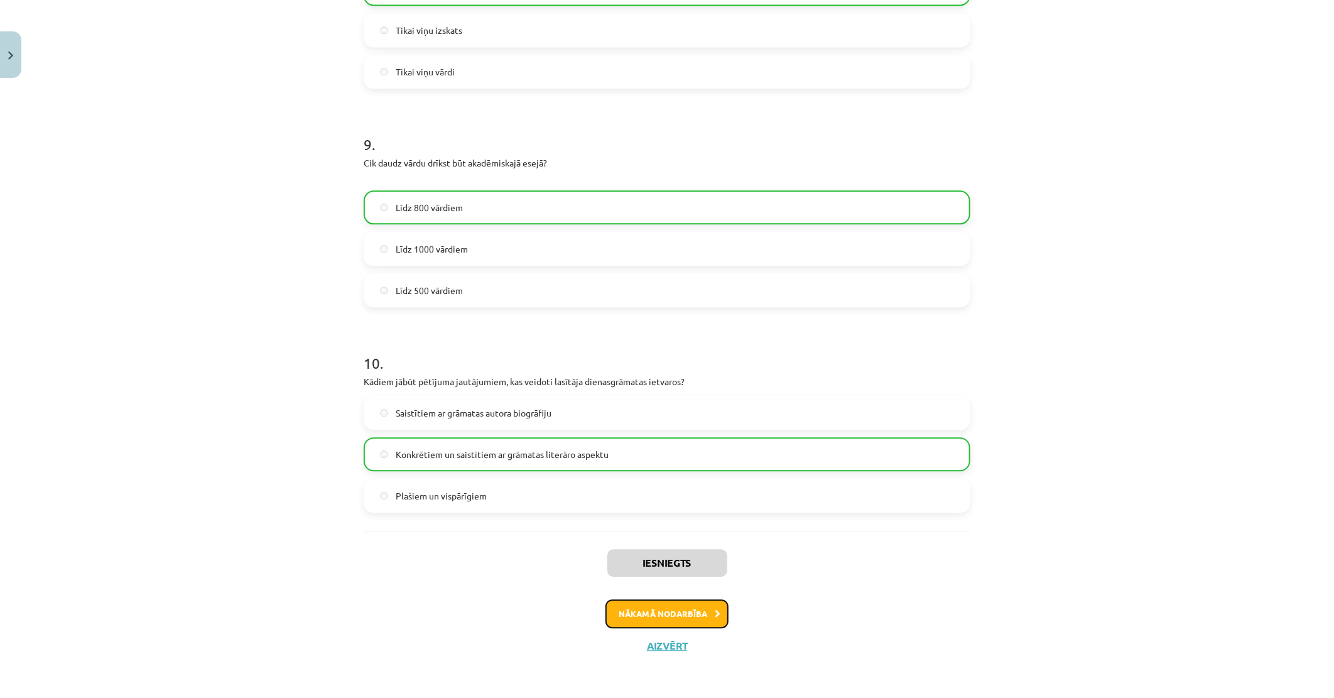
click at [664, 618] on button "Nākamā nodarbība" at bounding box center [666, 613] width 123 height 29
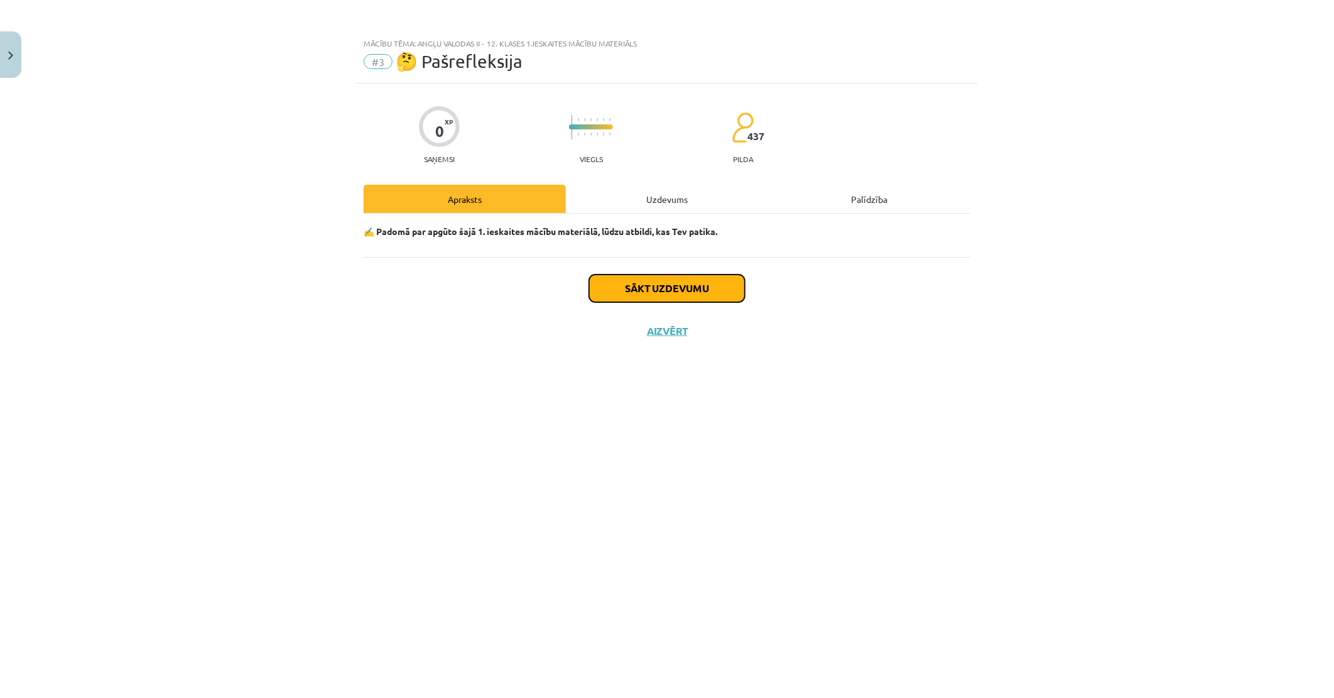
click at [662, 279] on button "Sākt uzdevumu" at bounding box center [667, 288] width 156 height 28
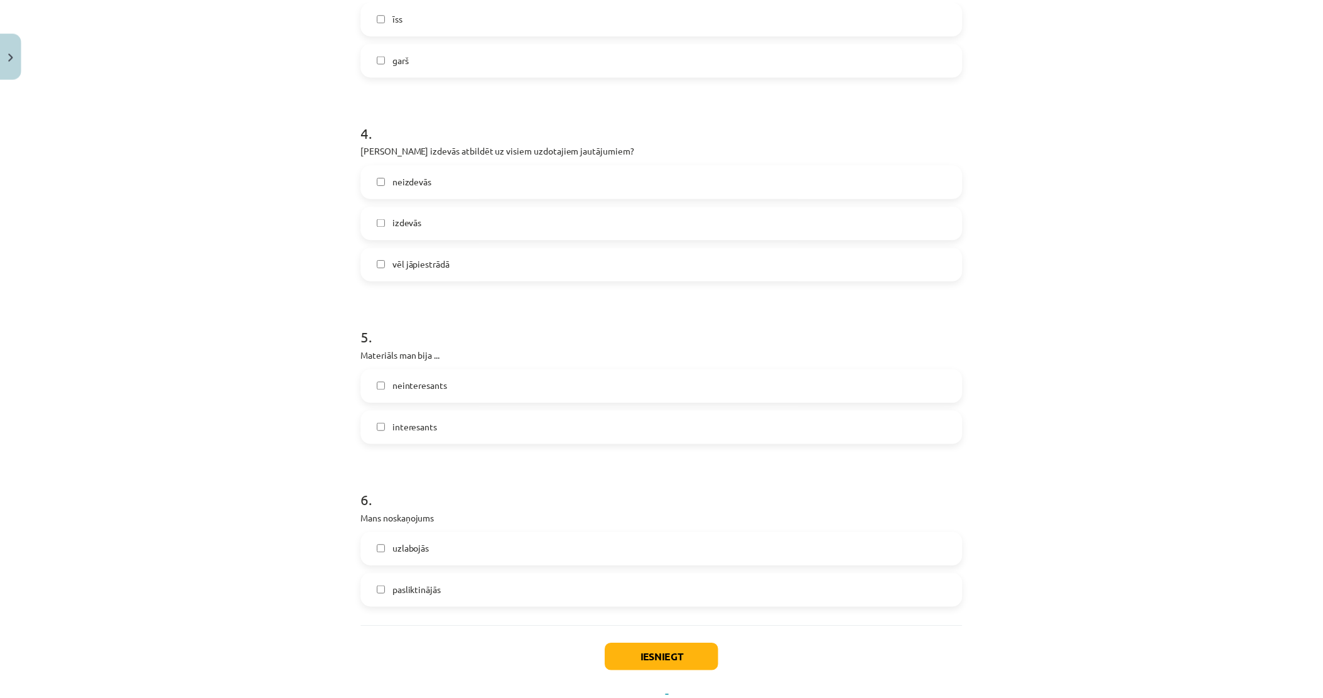
scroll to position [869, 0]
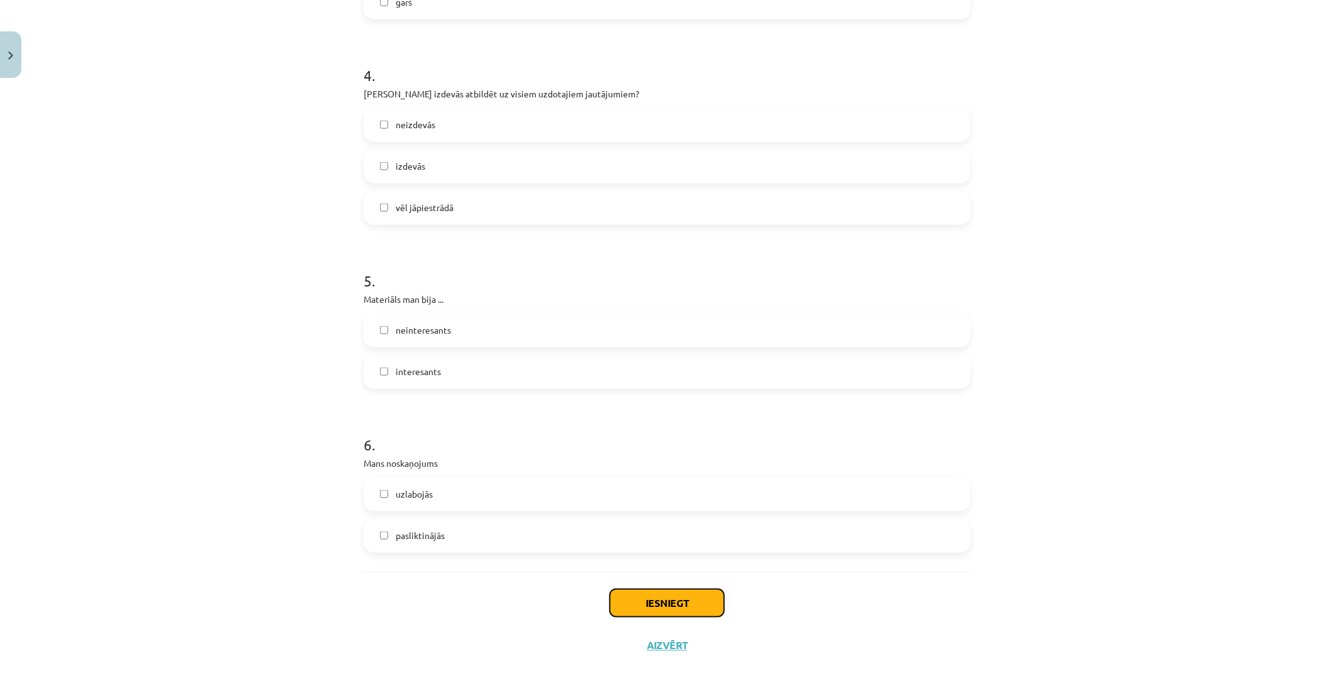
click at [649, 600] on button "Iesniegt" at bounding box center [667, 603] width 114 height 28
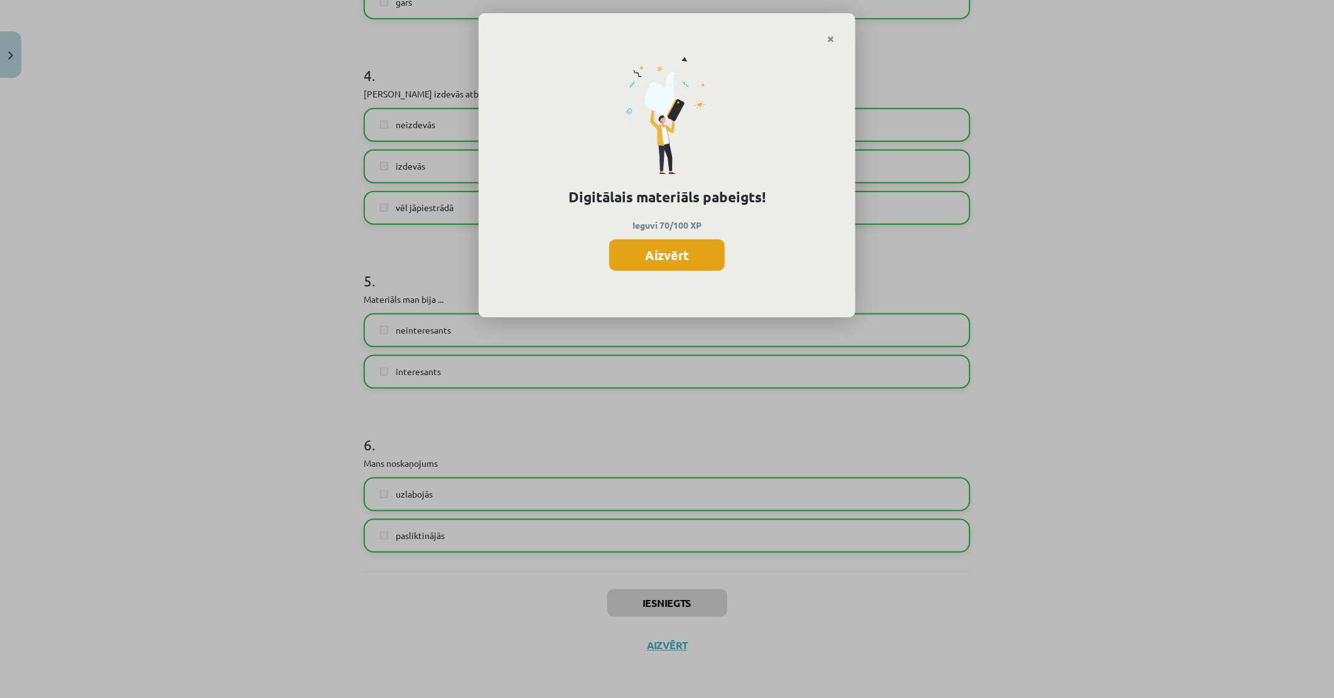
click at [689, 267] on button "Aizvērt" at bounding box center [667, 254] width 116 height 31
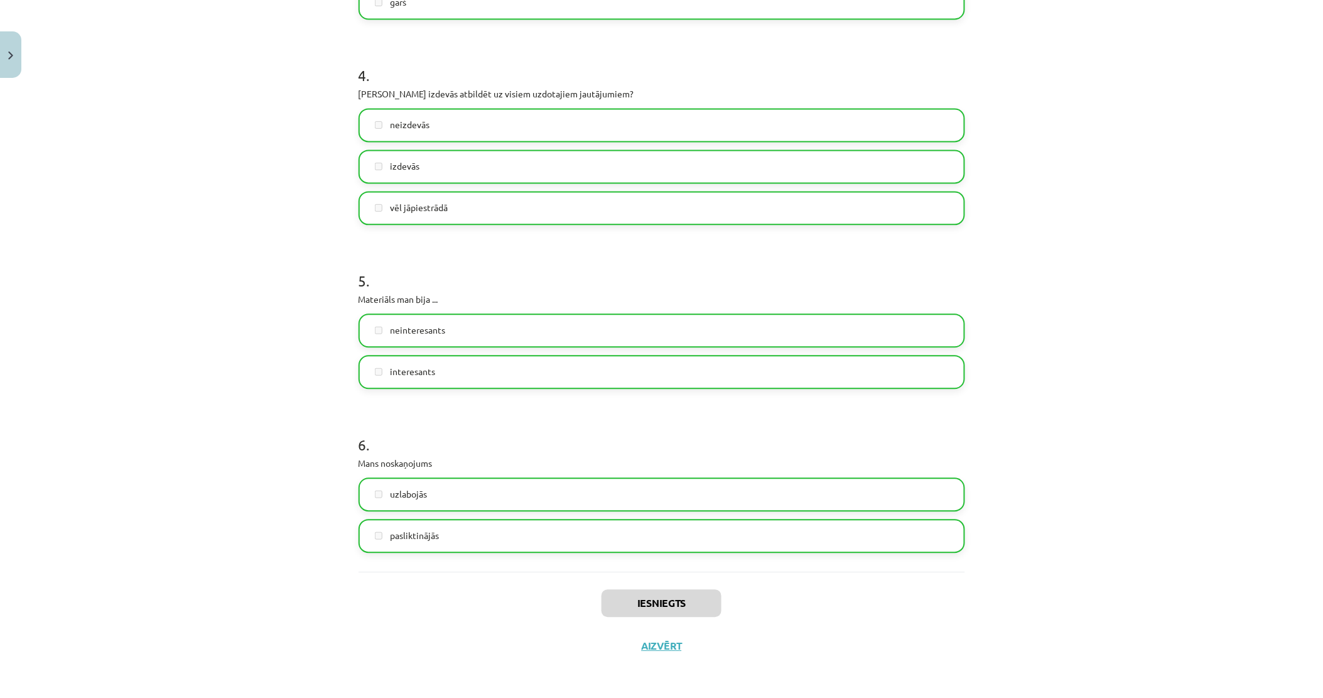
click at [663, 653] on div "Iesniegts Aizvērt" at bounding box center [662, 615] width 607 height 88
click at [664, 642] on button "Aizvērt" at bounding box center [662, 645] width 48 height 13
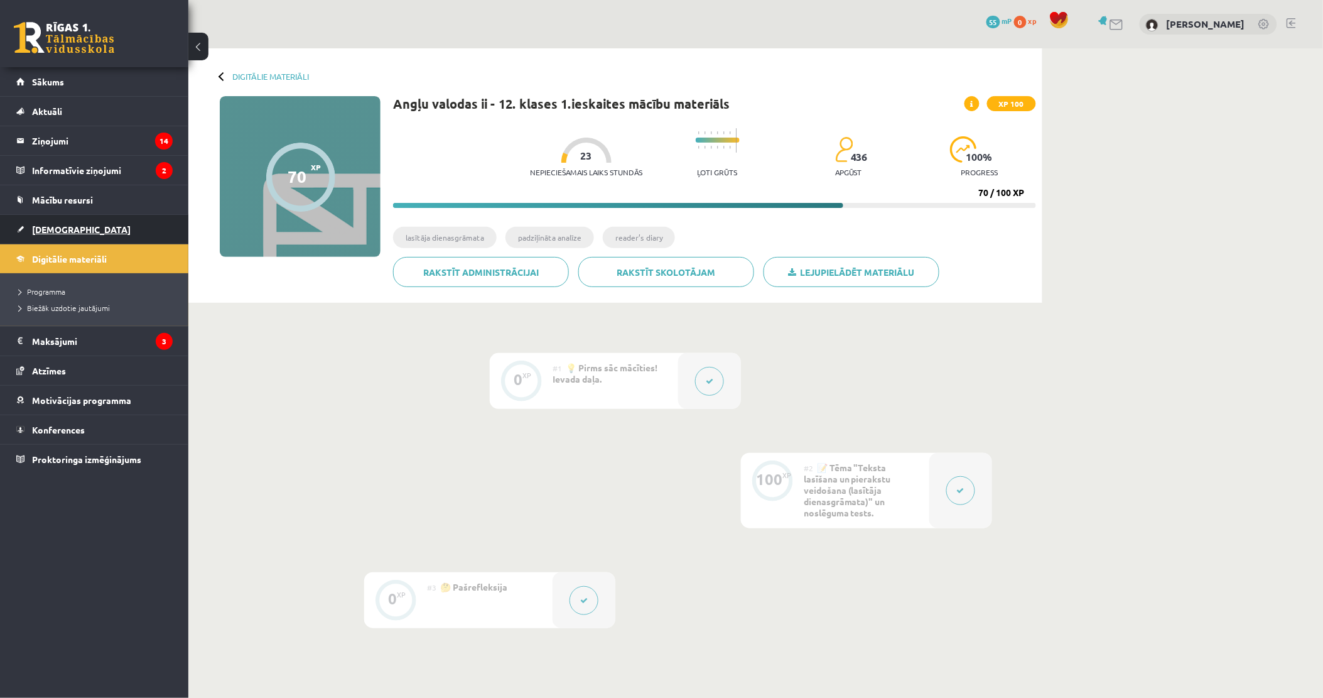
click at [60, 227] on span "[DEMOGRAPHIC_DATA]" at bounding box center [81, 229] width 99 height 11
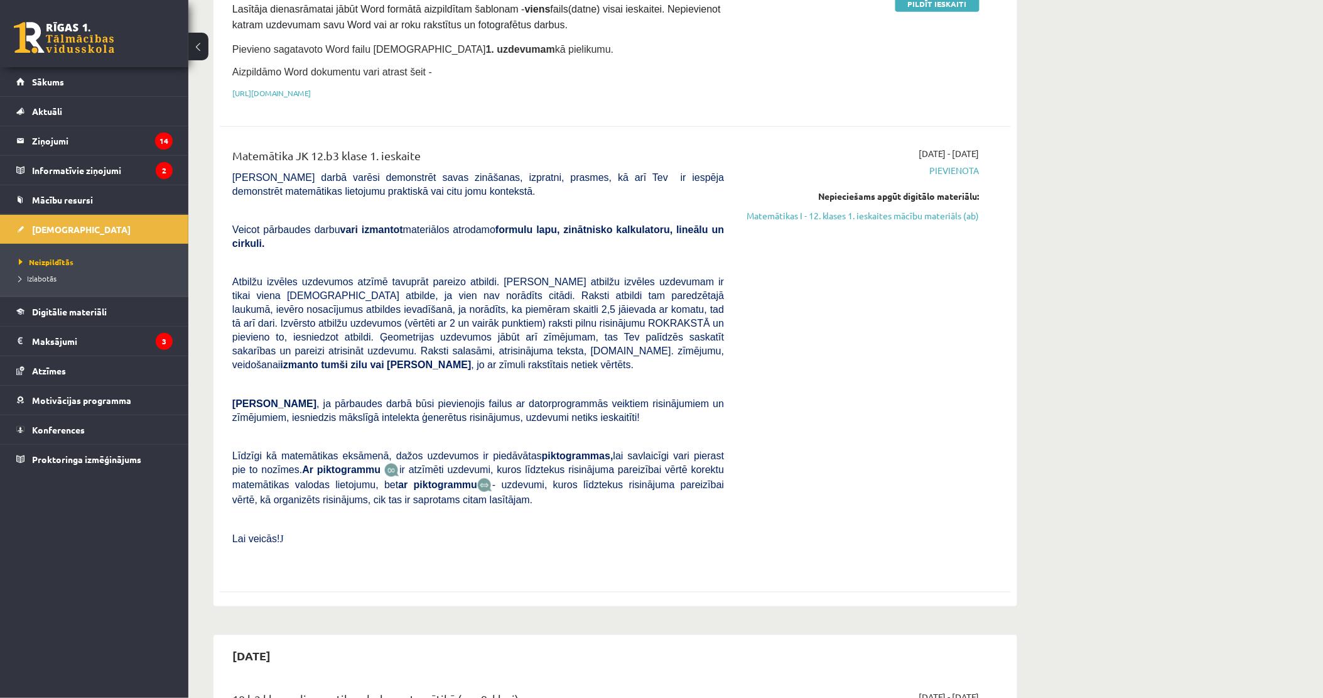
scroll to position [70, 0]
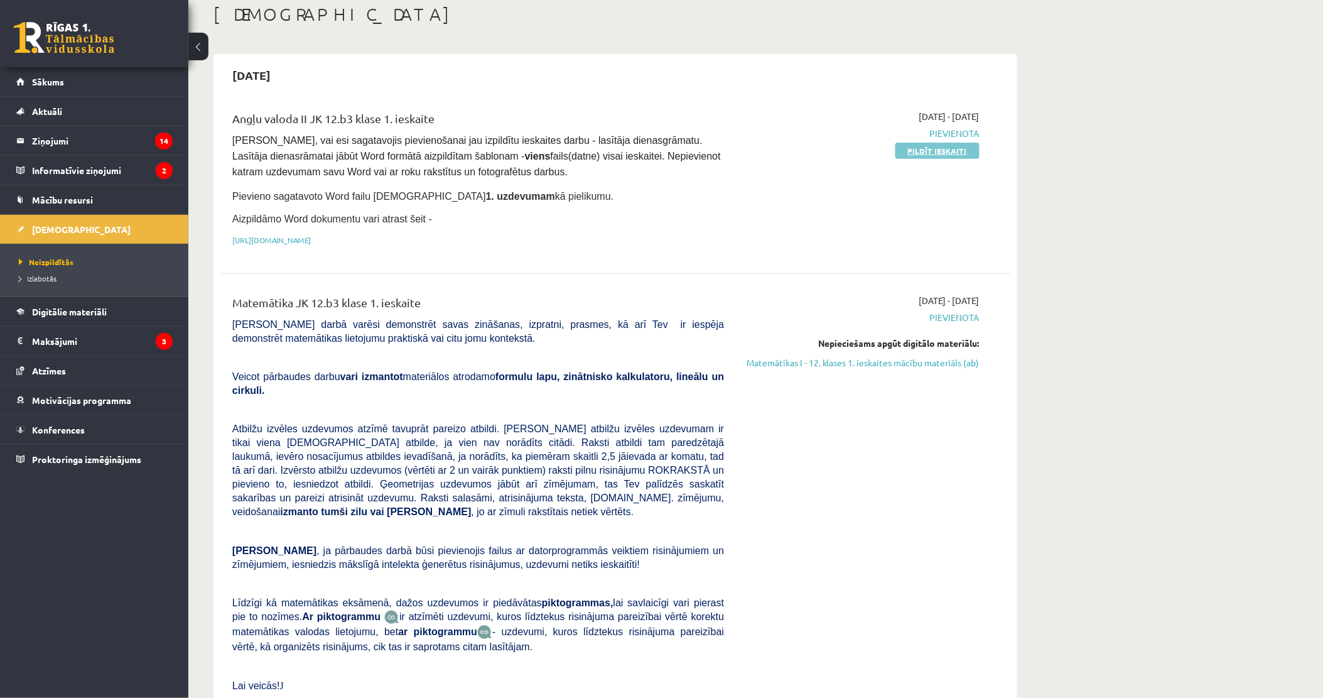
click at [936, 147] on link "Pildīt ieskaiti" at bounding box center [937, 151] width 84 height 16
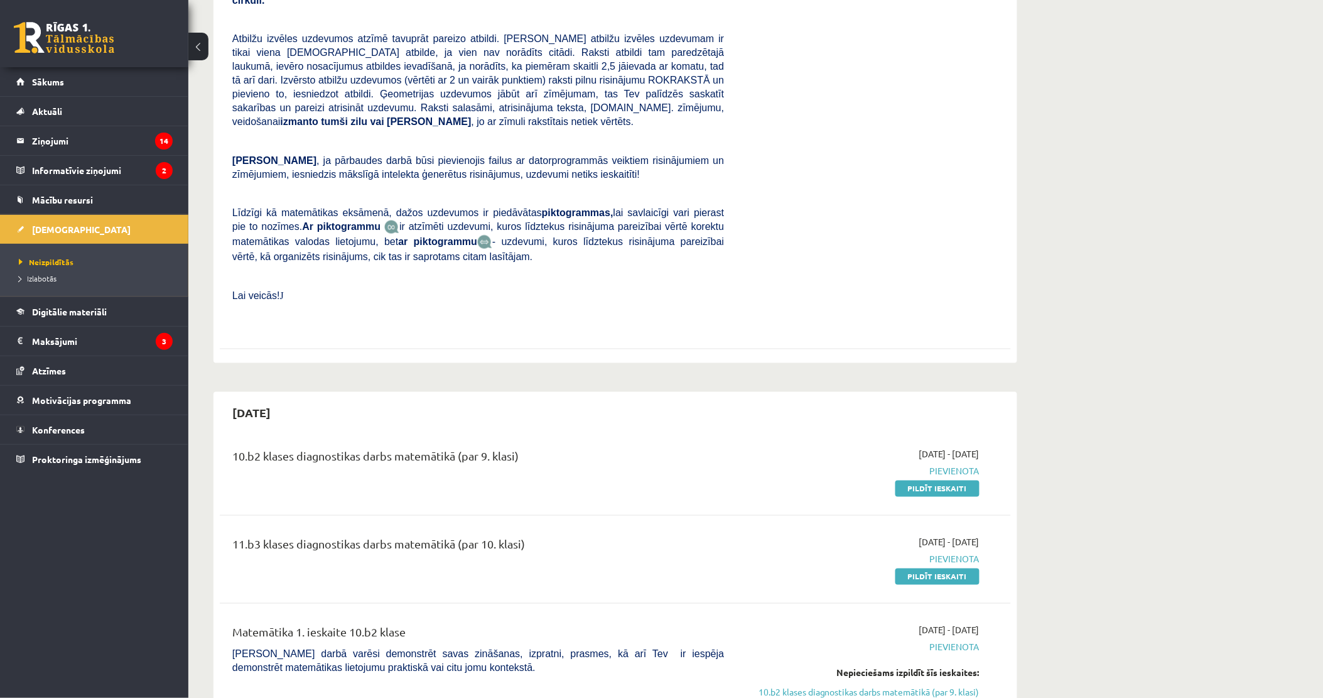
scroll to position [488, 0]
